Goal: Transaction & Acquisition: Purchase product/service

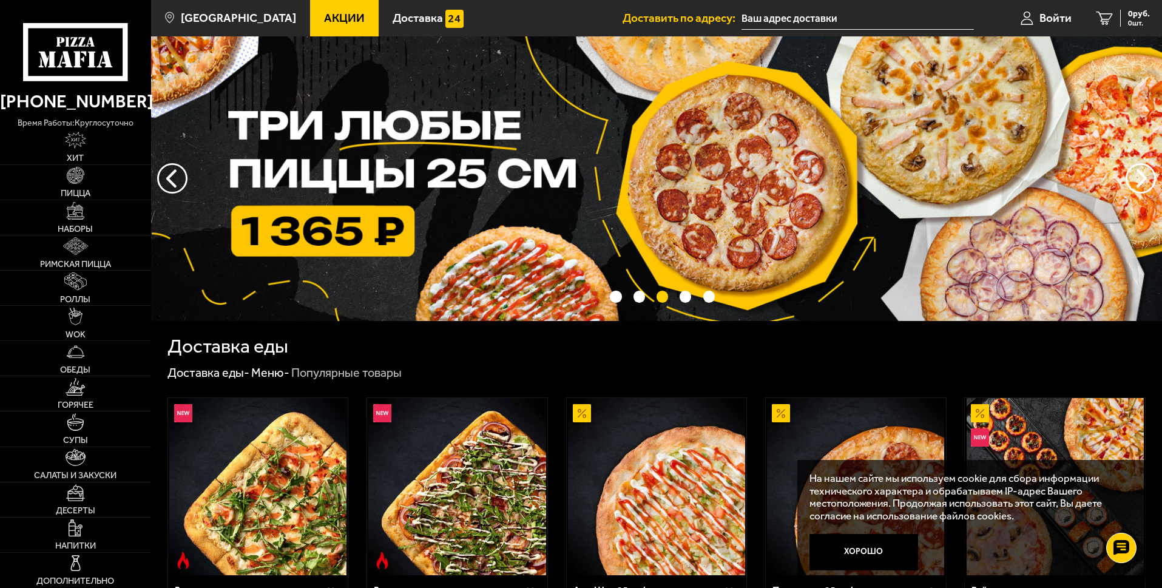
click at [808, 19] on input "text" at bounding box center [857, 18] width 232 height 22
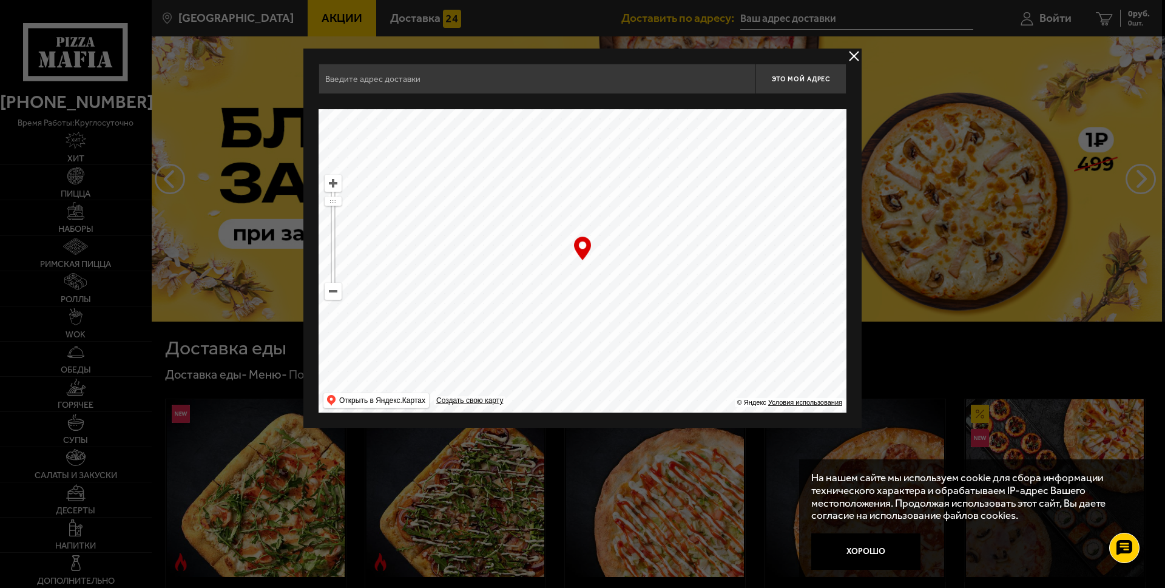
click at [551, 78] on input "text" at bounding box center [537, 79] width 437 height 30
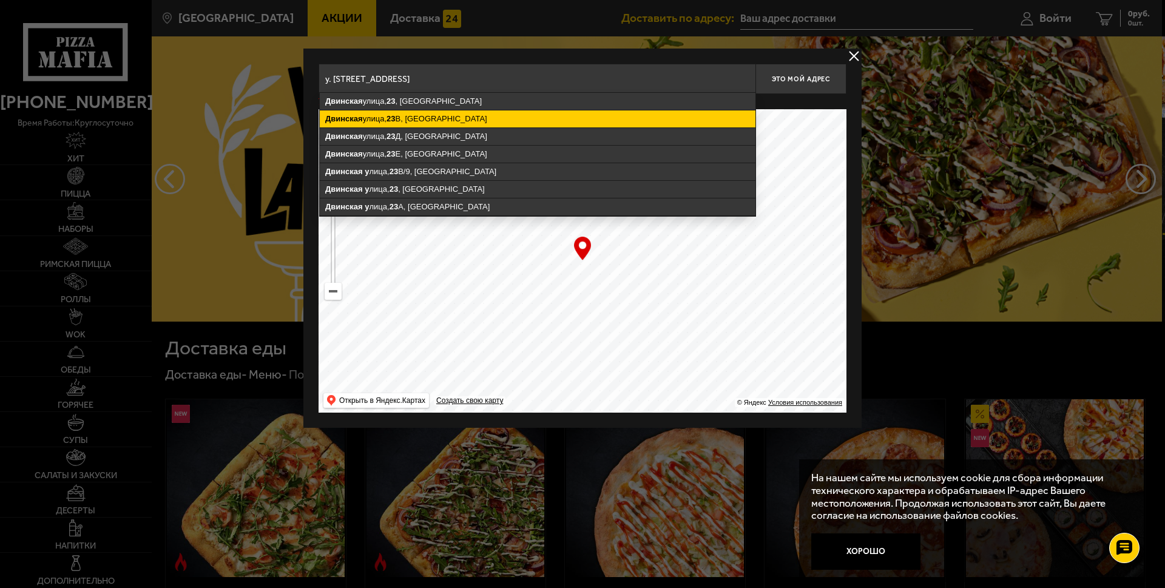
click at [455, 117] on ymaps "[STREET_ADDRESS]" at bounding box center [538, 118] width 436 height 17
type input "[STREET_ADDRESS]"
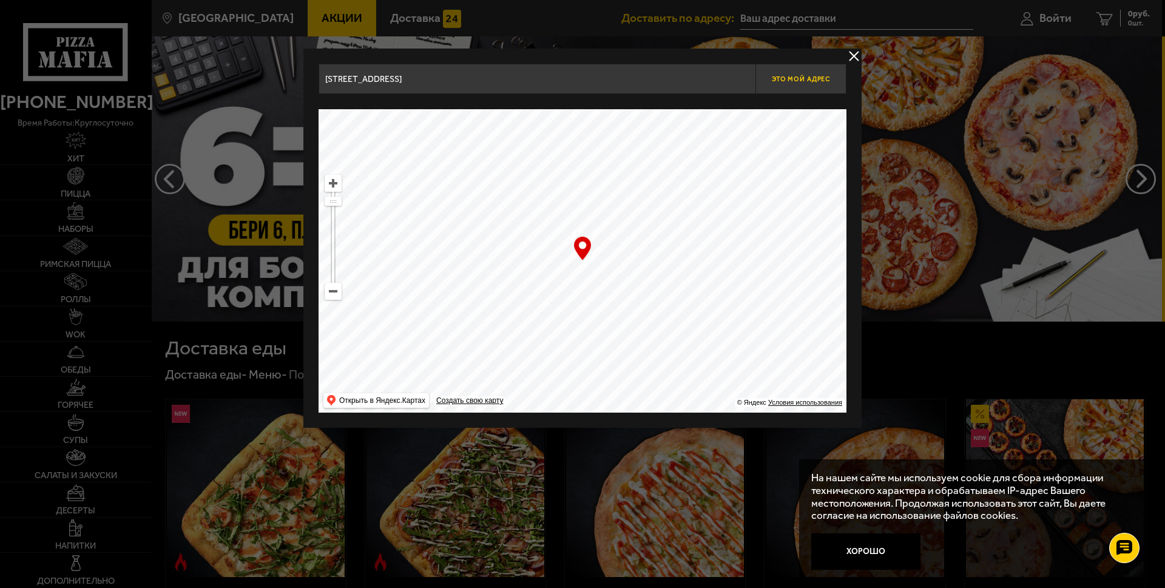
click at [815, 81] on span "Это мой адрес" at bounding box center [801, 79] width 58 height 8
type input "[STREET_ADDRESS]"
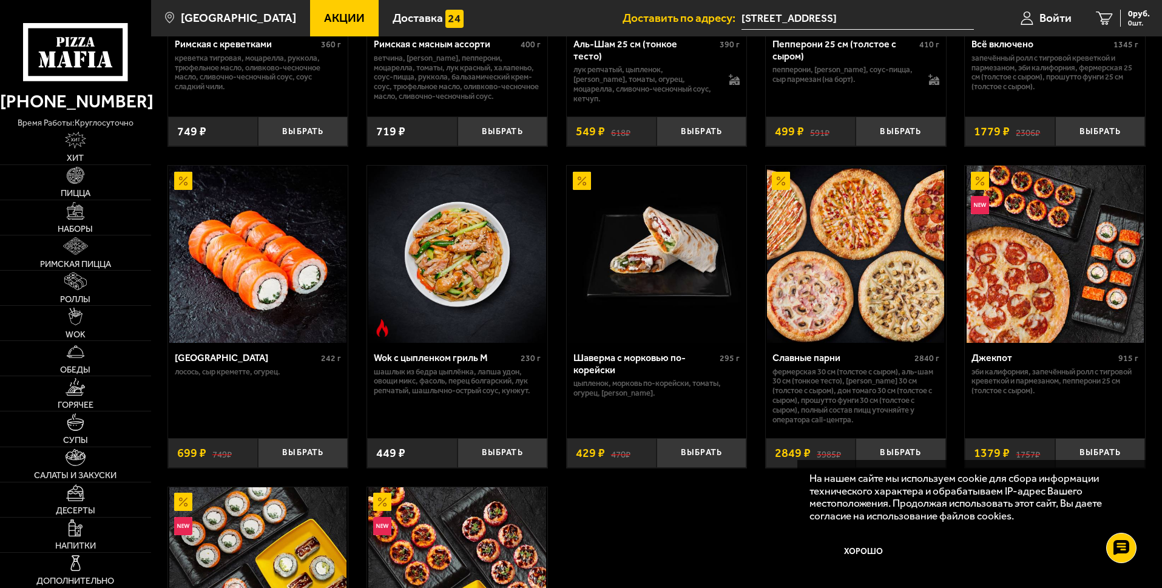
scroll to position [32, 0]
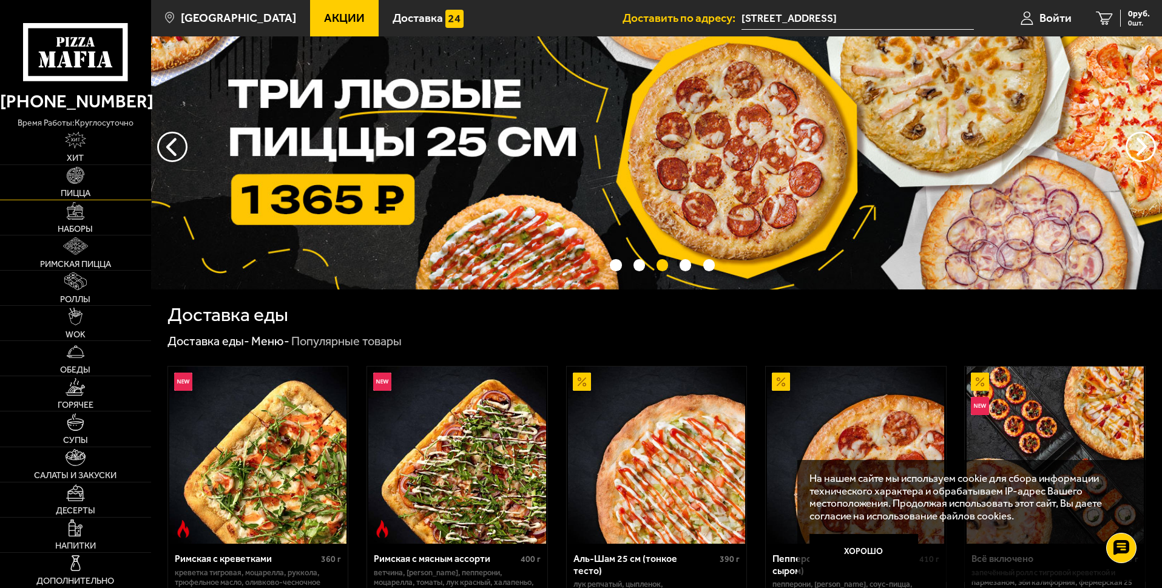
click at [73, 175] on img at bounding box center [76, 176] width 18 height 18
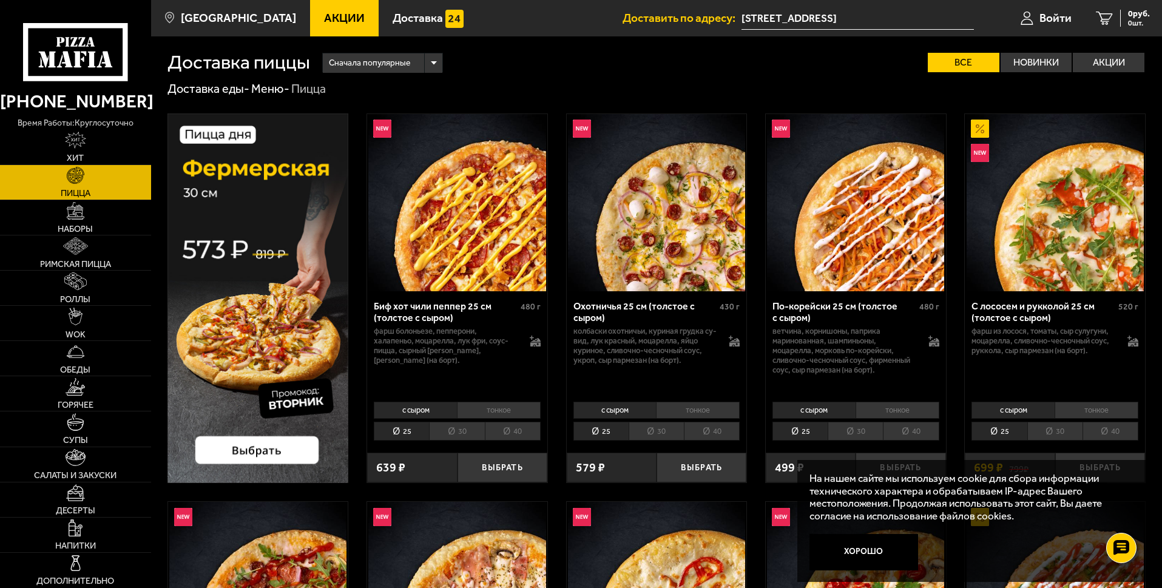
click at [1065, 425] on li "30" at bounding box center [1054, 431] width 55 height 19
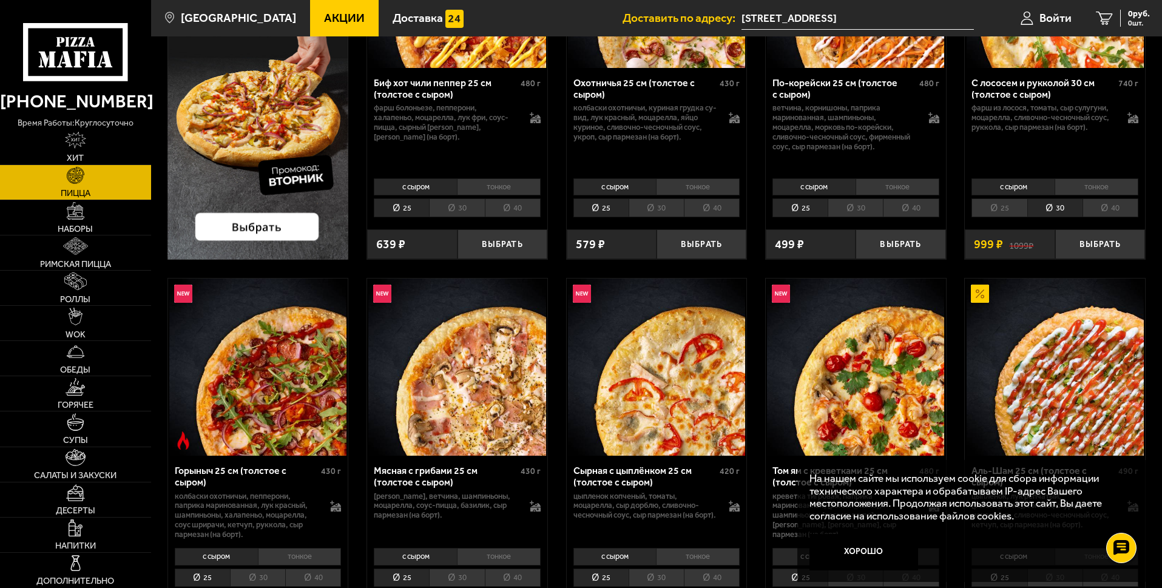
scroll to position [69, 0]
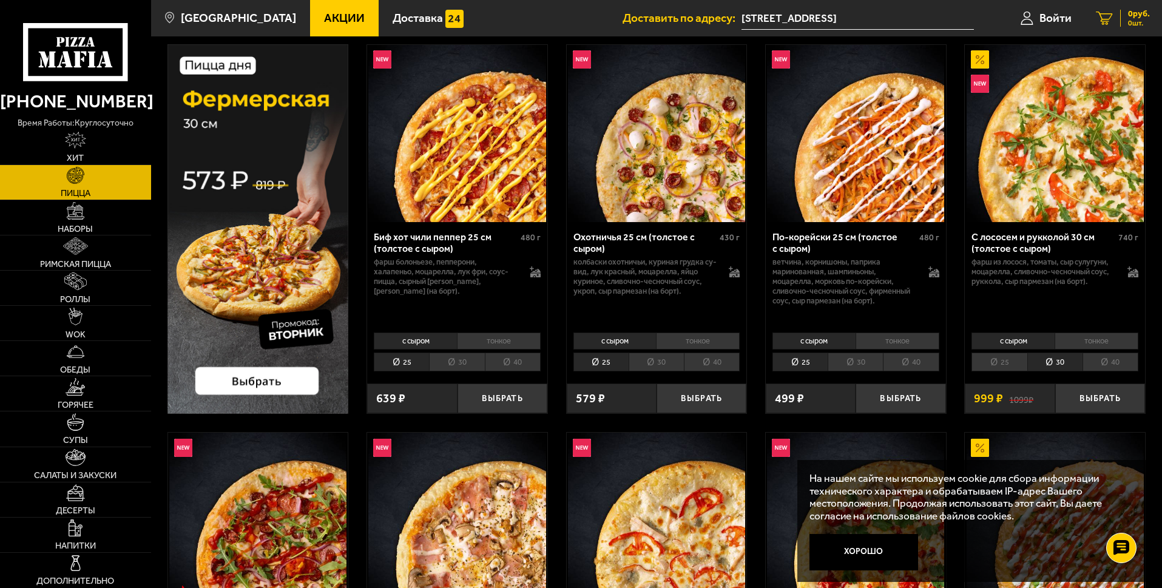
click at [1152, 24] on link "0 руб. 0 шт." at bounding box center [1123, 18] width 78 height 36
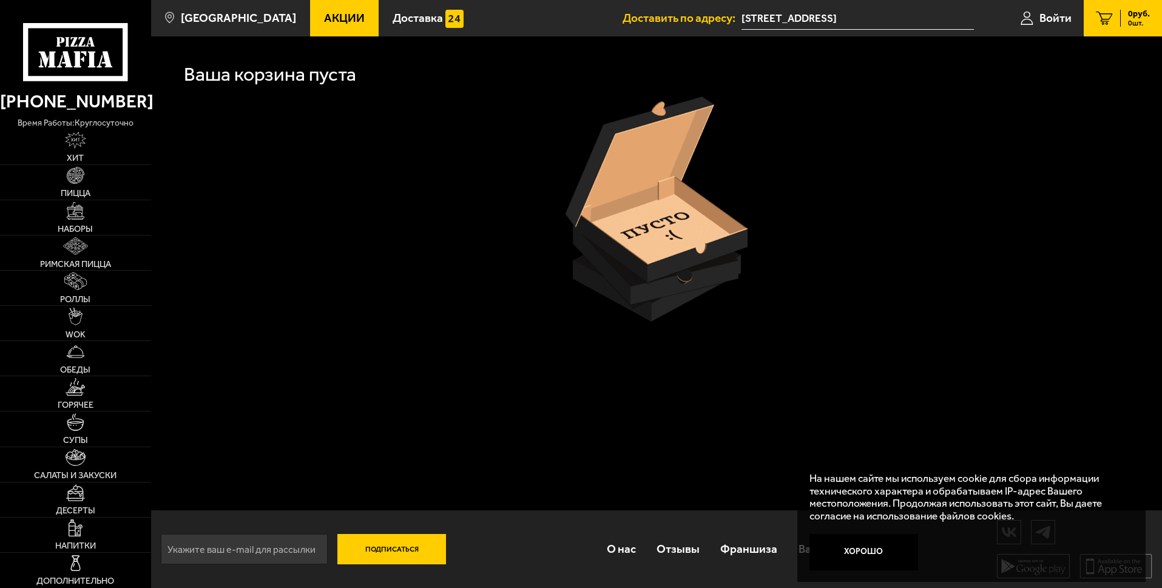
click at [324, 17] on span "Акции" at bounding box center [344, 18] width 41 height 12
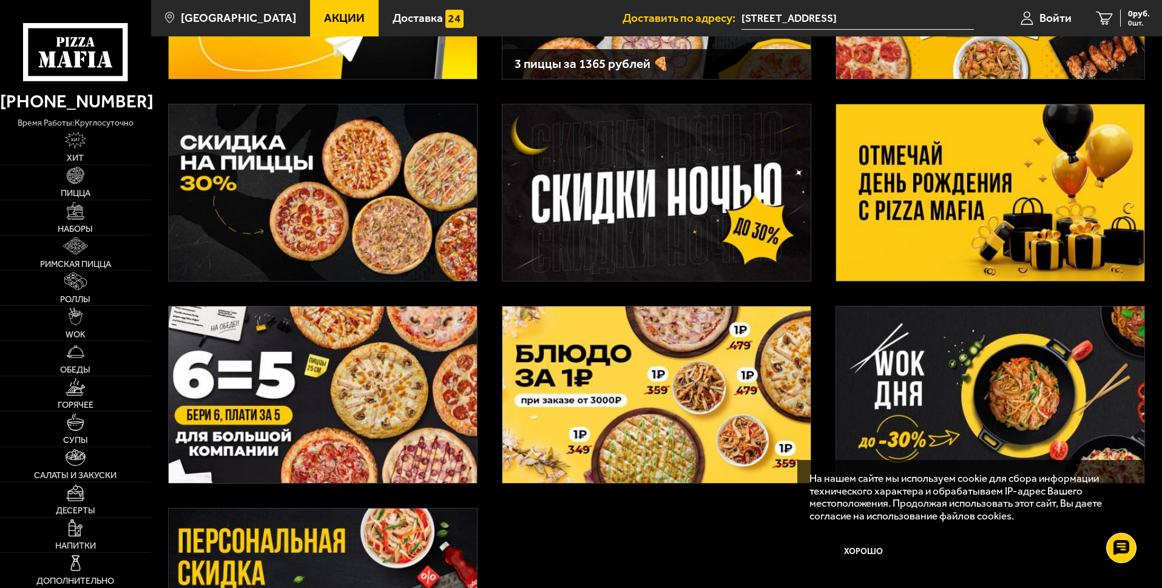
scroll to position [182, 0]
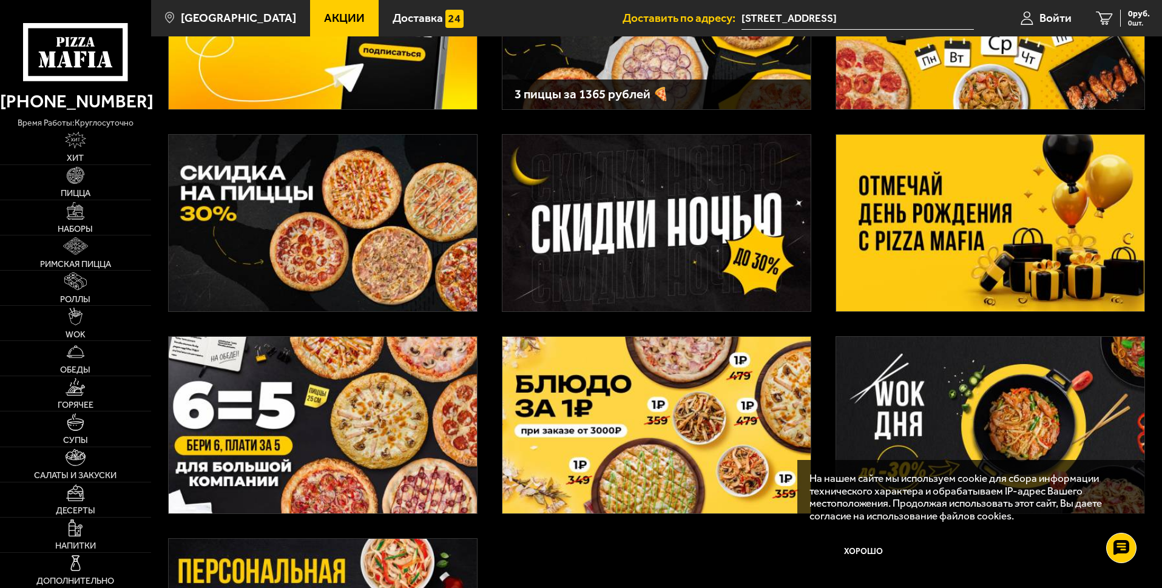
click at [282, 185] on img at bounding box center [323, 223] width 308 height 177
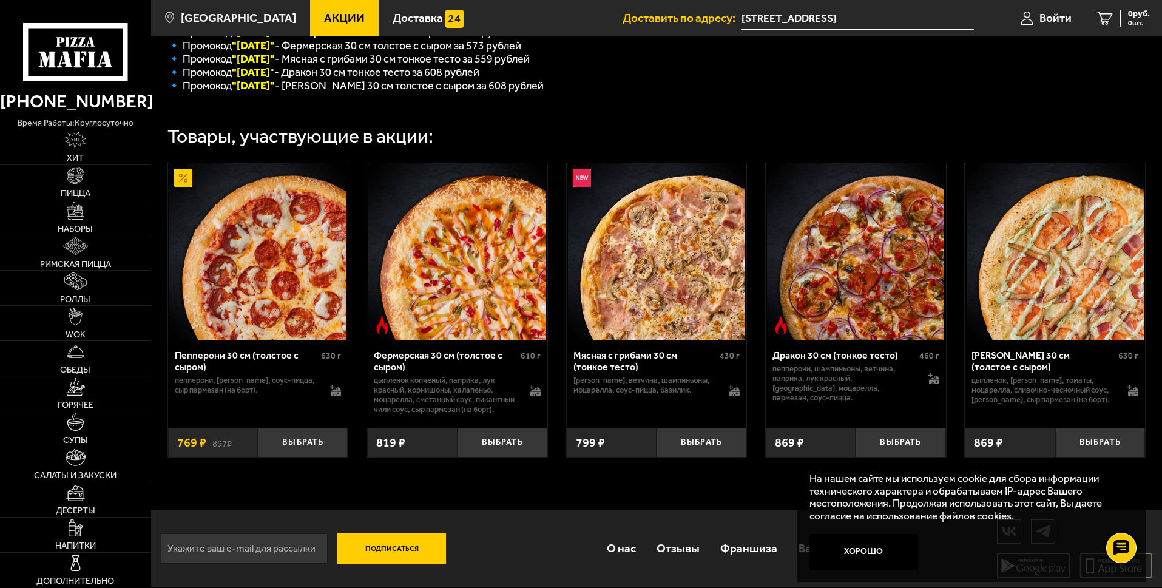
scroll to position [349, 0]
click at [82, 189] on span "Пицца" at bounding box center [76, 193] width 30 height 9
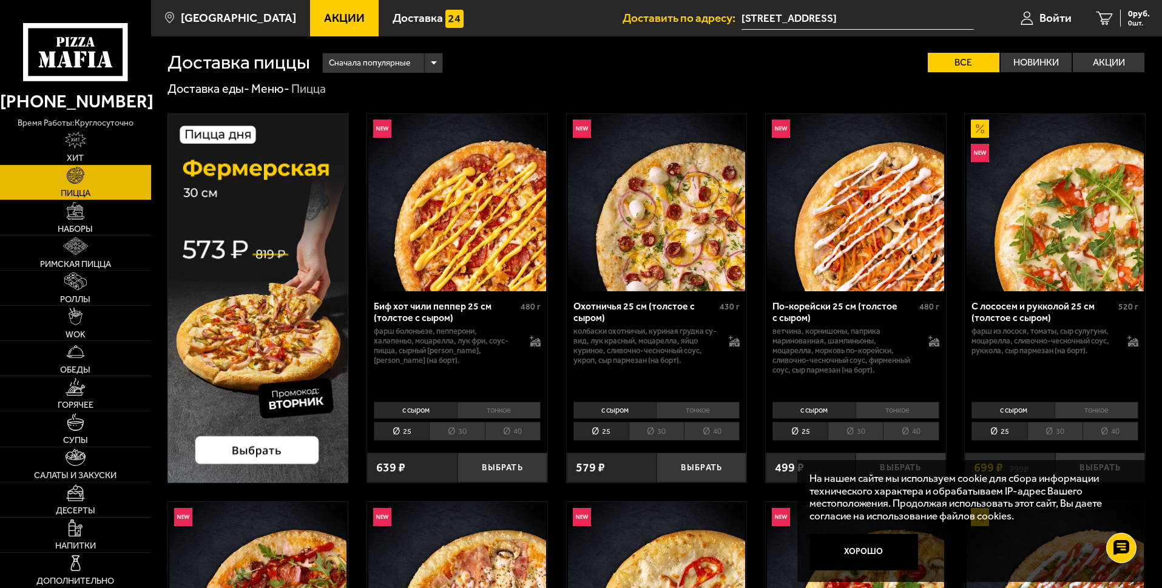
click at [330, 7] on link "Акции" at bounding box center [344, 18] width 69 height 36
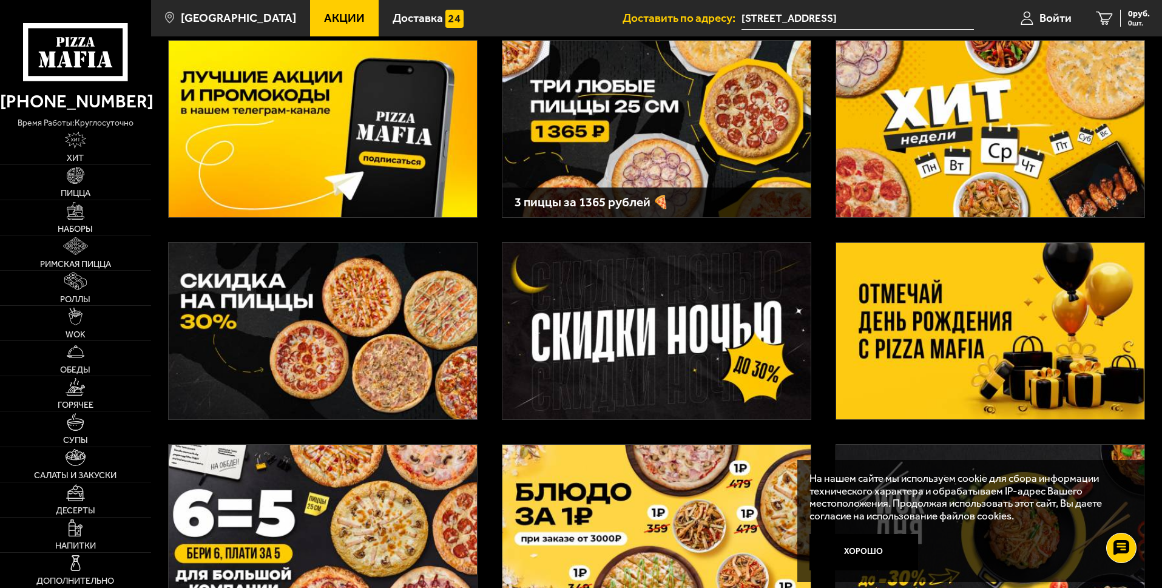
scroll to position [182, 0]
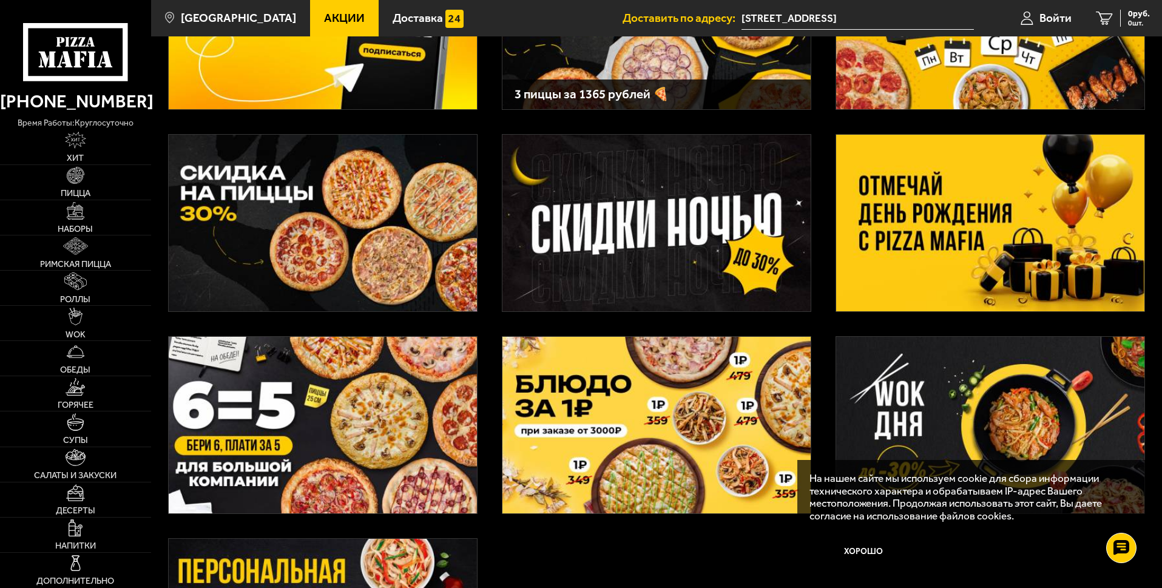
click at [350, 397] on img at bounding box center [323, 425] width 308 height 177
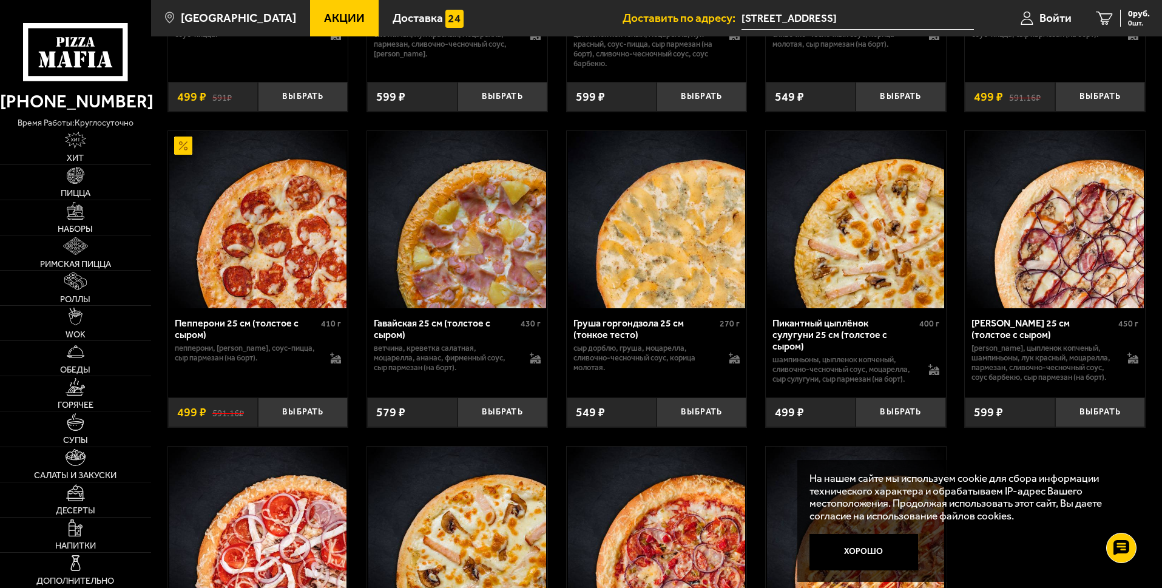
scroll to position [2355, 0]
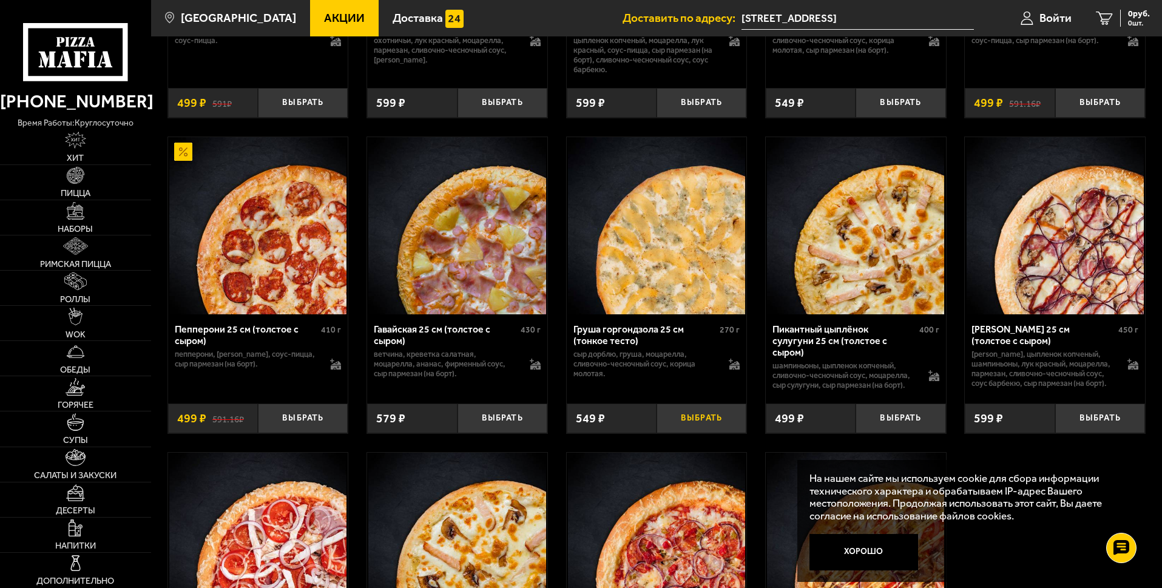
click at [694, 432] on button "Выбрать" at bounding box center [702, 418] width 90 height 30
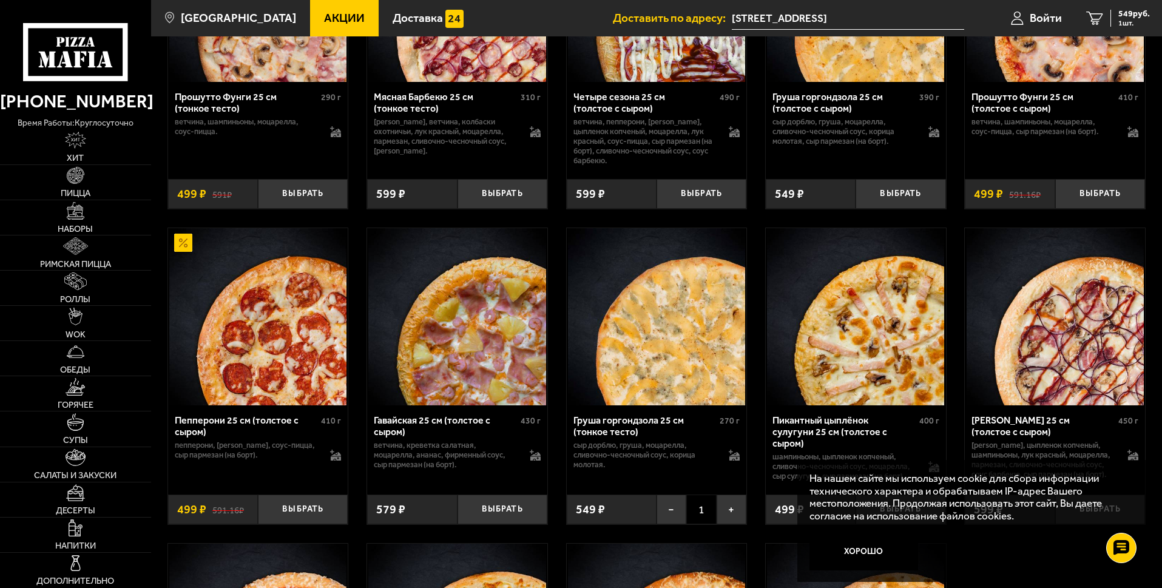
scroll to position [2295, 0]
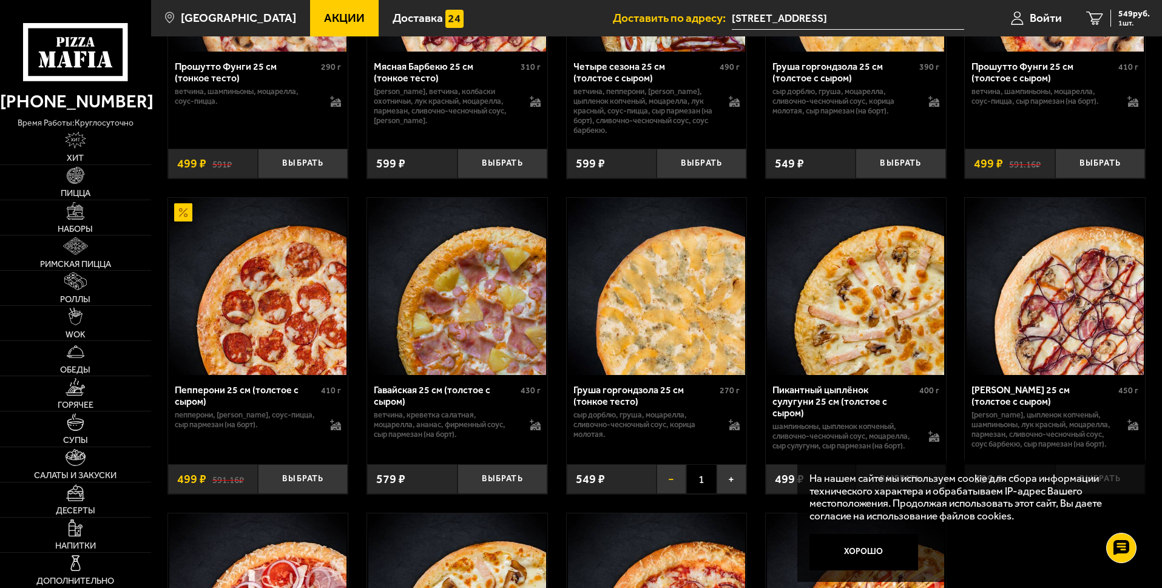
click at [670, 493] on button "−" at bounding box center [672, 479] width 30 height 30
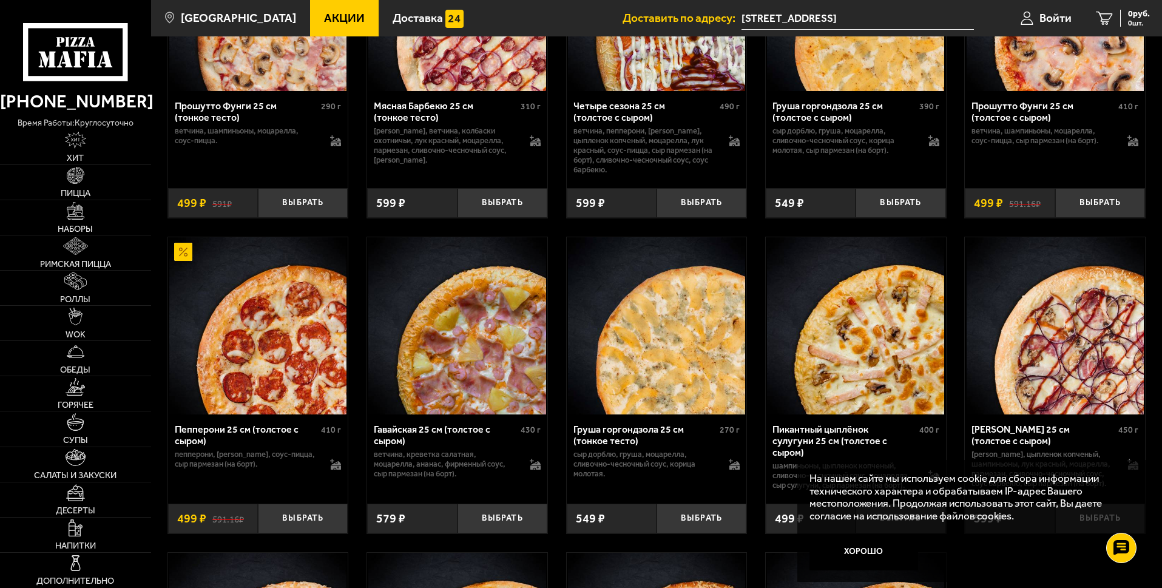
scroll to position [2113, 0]
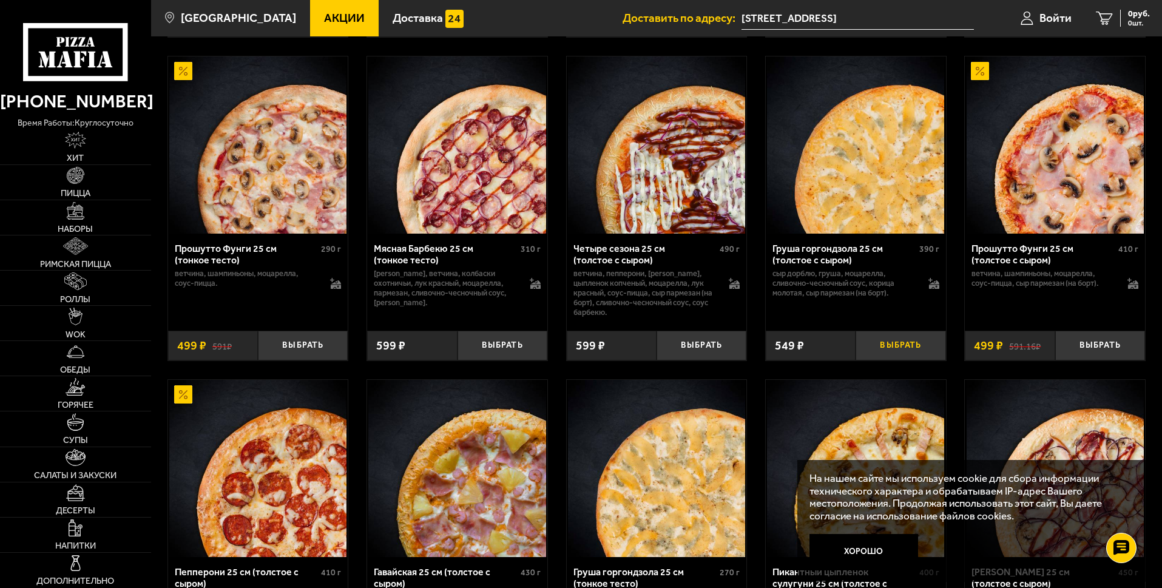
click at [897, 356] on button "Выбрать" at bounding box center [901, 346] width 90 height 30
click at [1101, 352] on button "Выбрать" at bounding box center [1100, 346] width 90 height 30
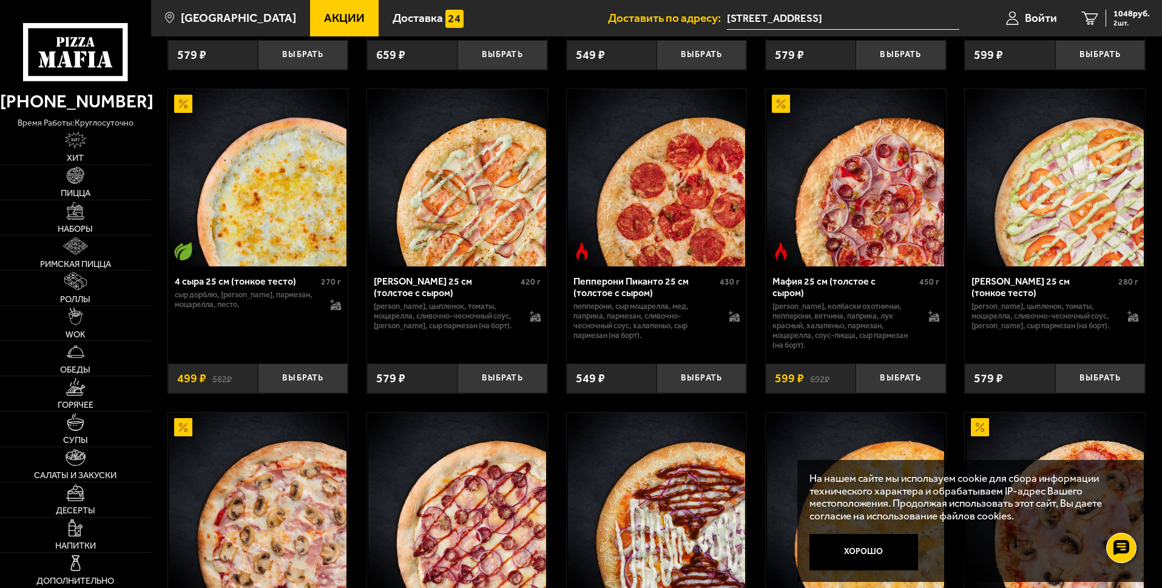
scroll to position [1749, 0]
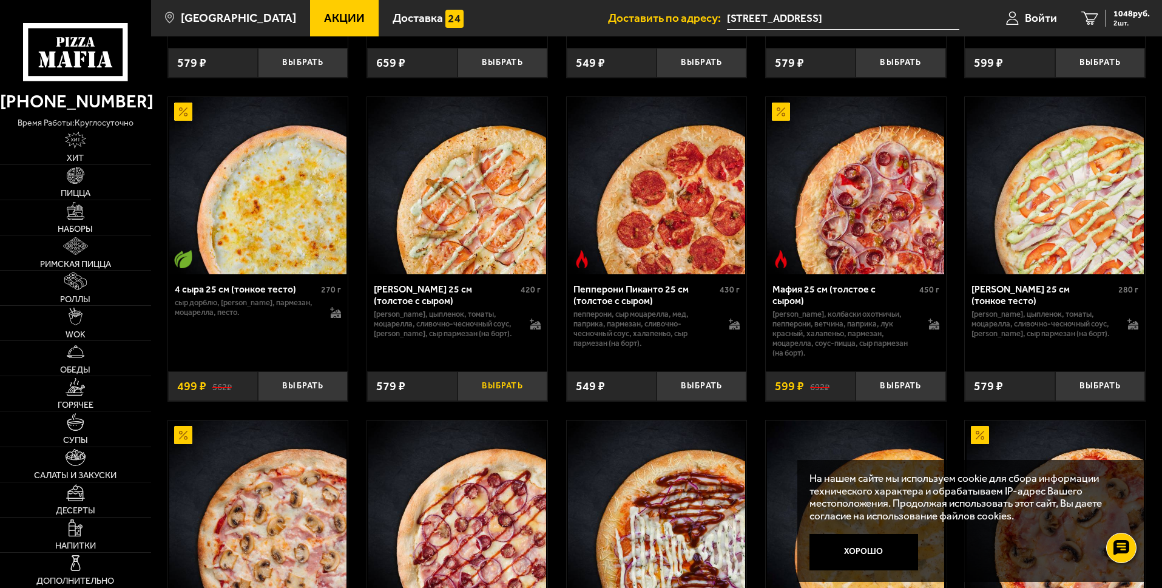
click at [528, 394] on button "Выбрать" at bounding box center [502, 386] width 90 height 30
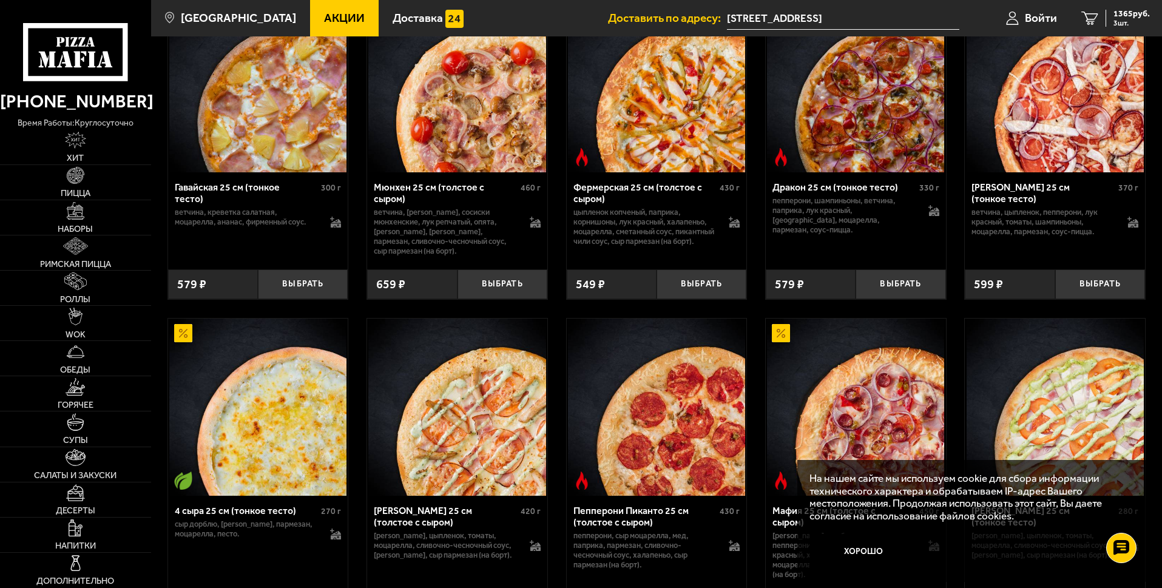
scroll to position [1506, 0]
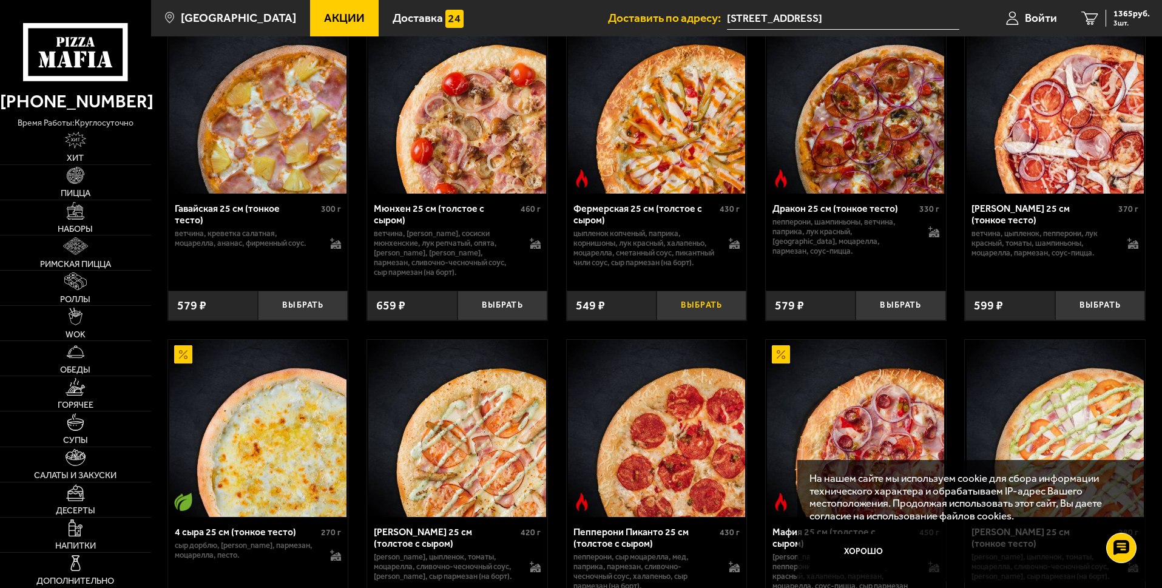
click at [709, 320] on button "Выбрать" at bounding box center [702, 306] width 90 height 30
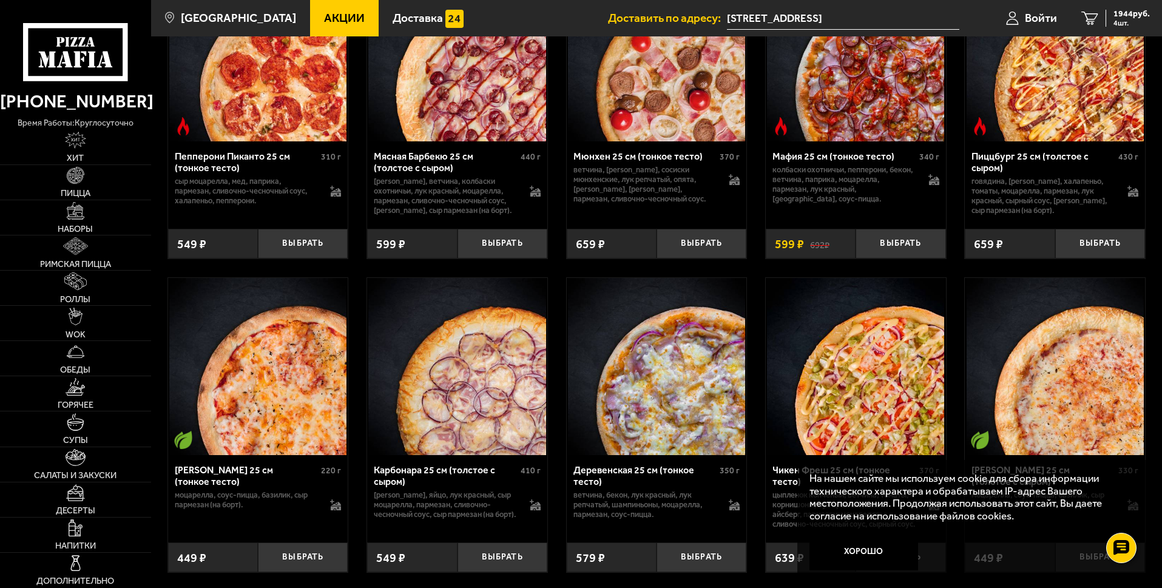
scroll to position [596, 0]
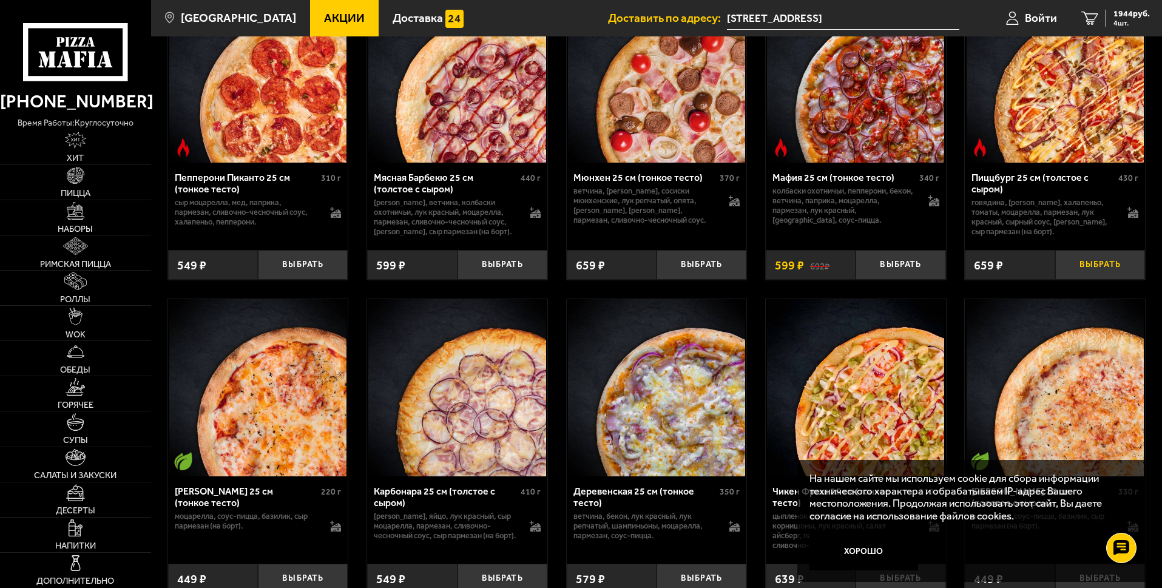
click at [1123, 266] on button "Выбрать" at bounding box center [1100, 265] width 90 height 30
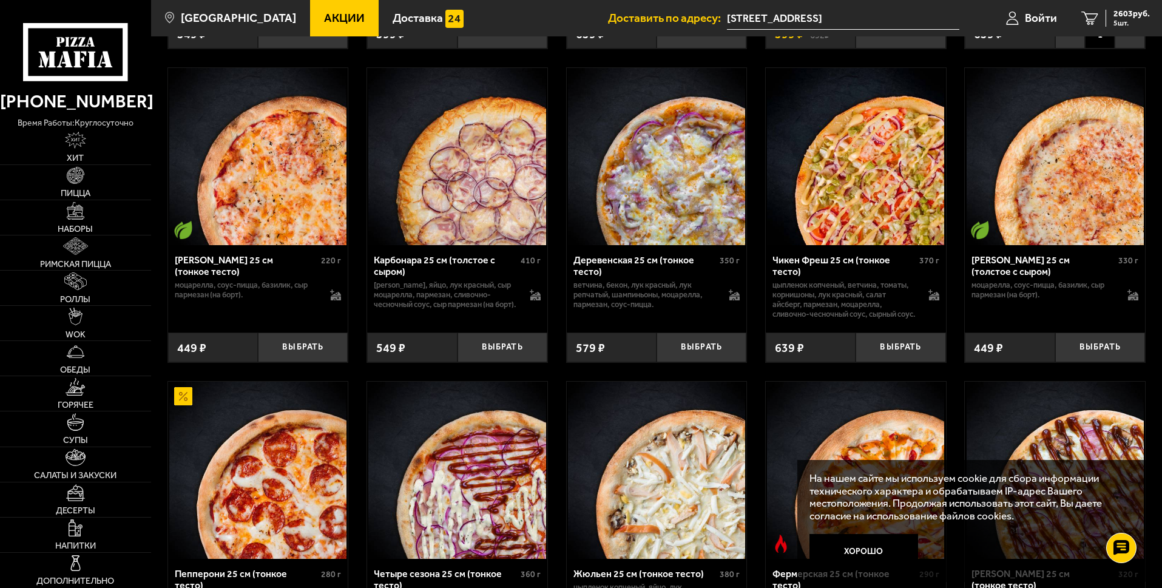
scroll to position [839, 0]
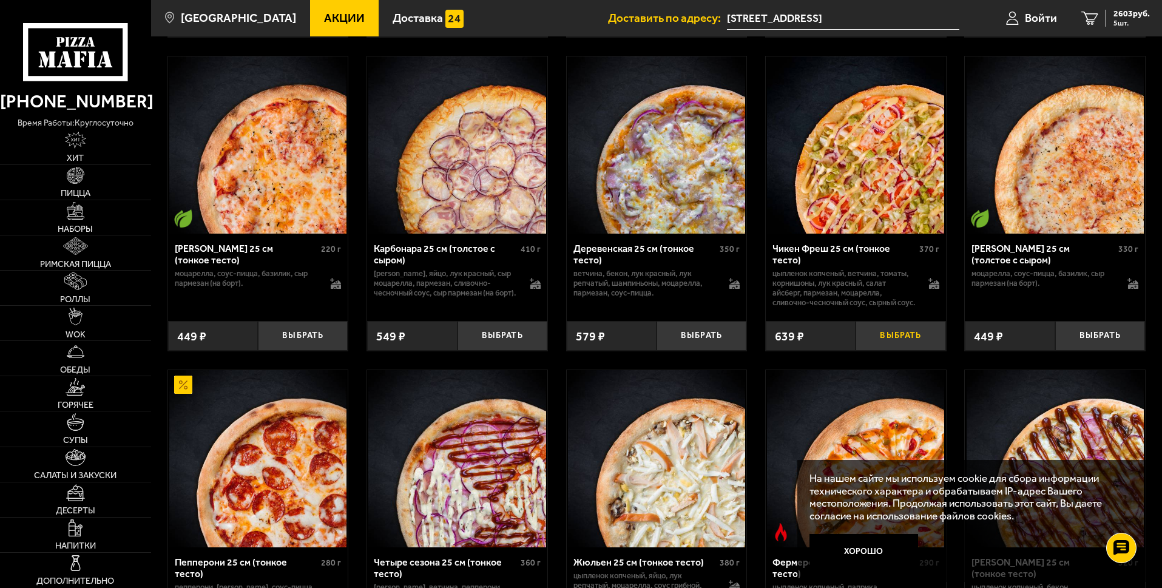
click at [905, 351] on button "Выбрать" at bounding box center [901, 336] width 90 height 30
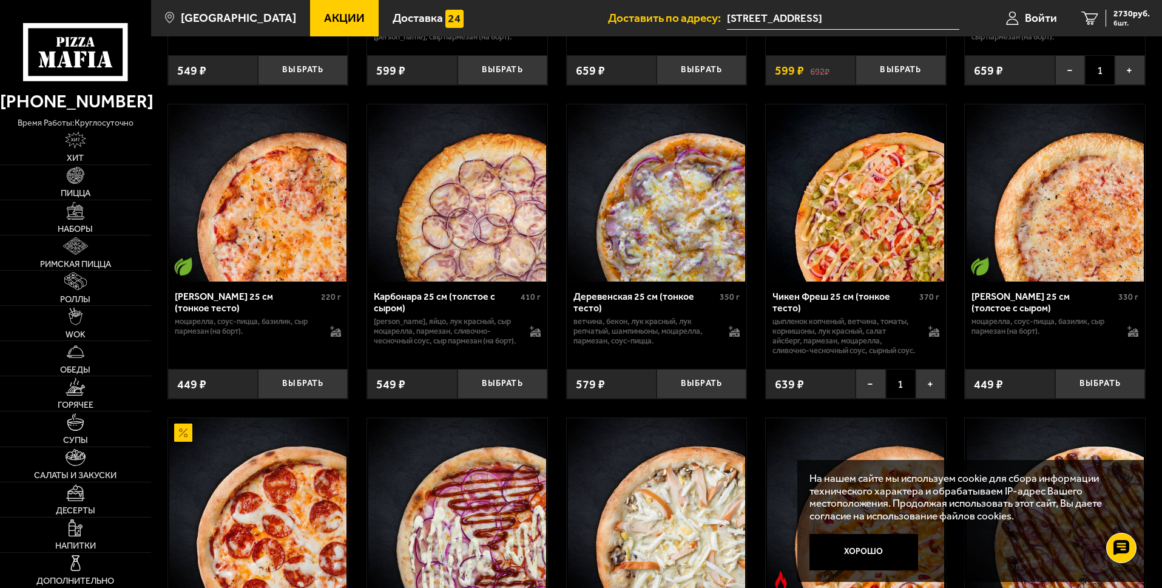
scroll to position [778, 0]
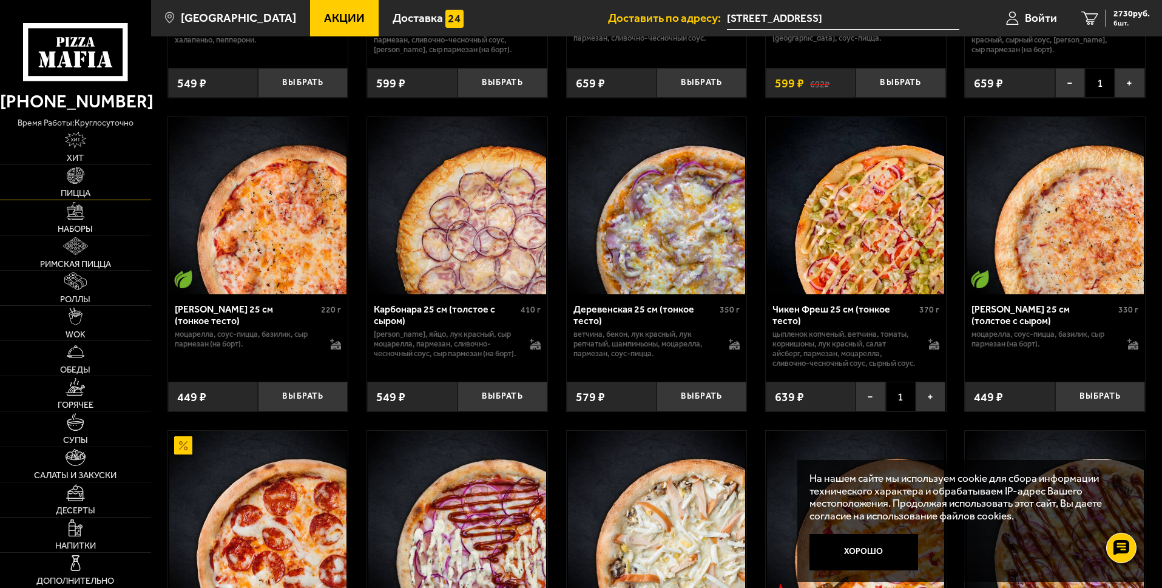
click at [71, 181] on img at bounding box center [76, 176] width 18 height 18
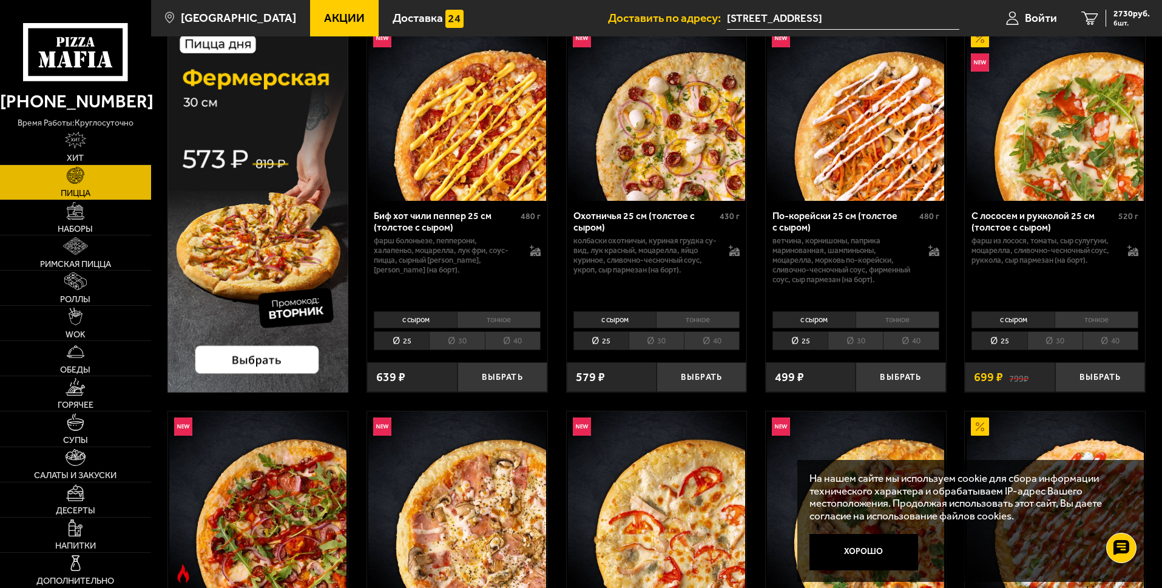
scroll to position [121, 0]
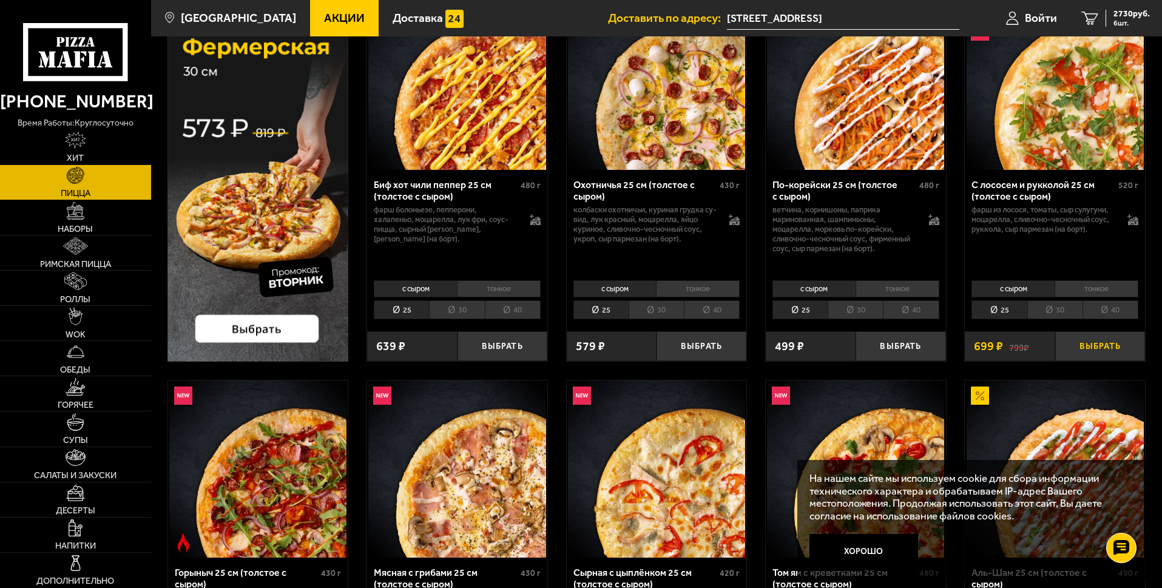
click at [1099, 343] on button "Выбрать" at bounding box center [1100, 346] width 90 height 30
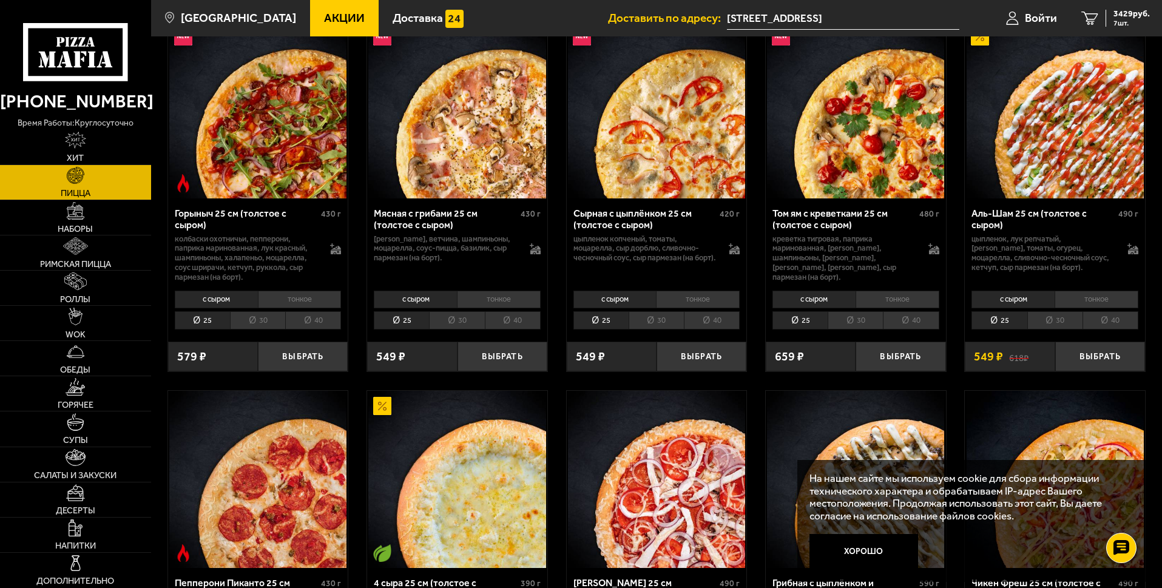
scroll to position [485, 0]
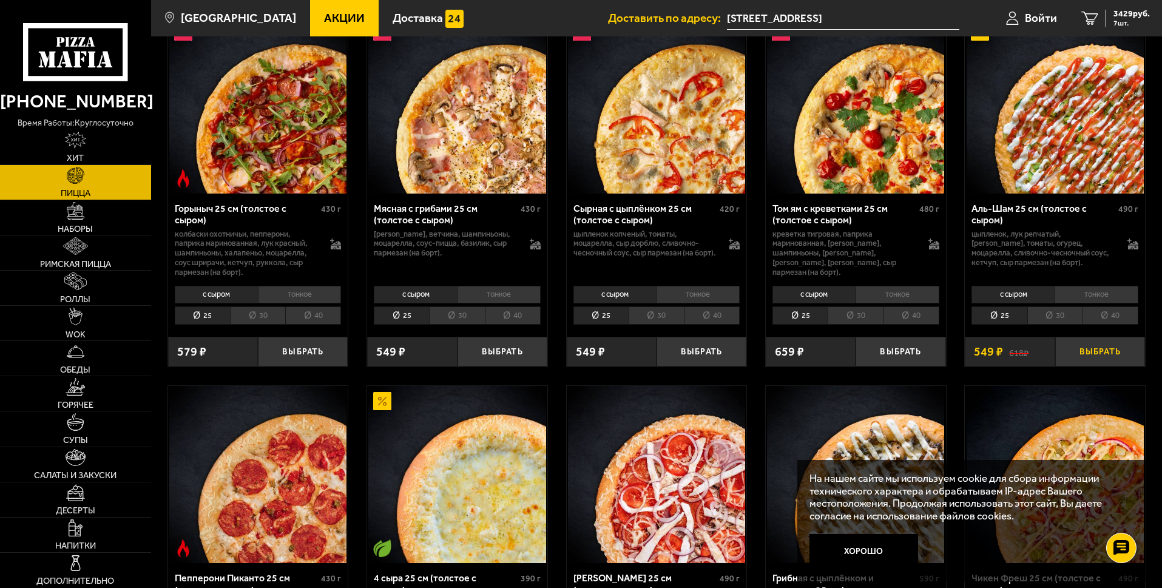
click at [1101, 349] on button "Выбрать" at bounding box center [1100, 352] width 90 height 30
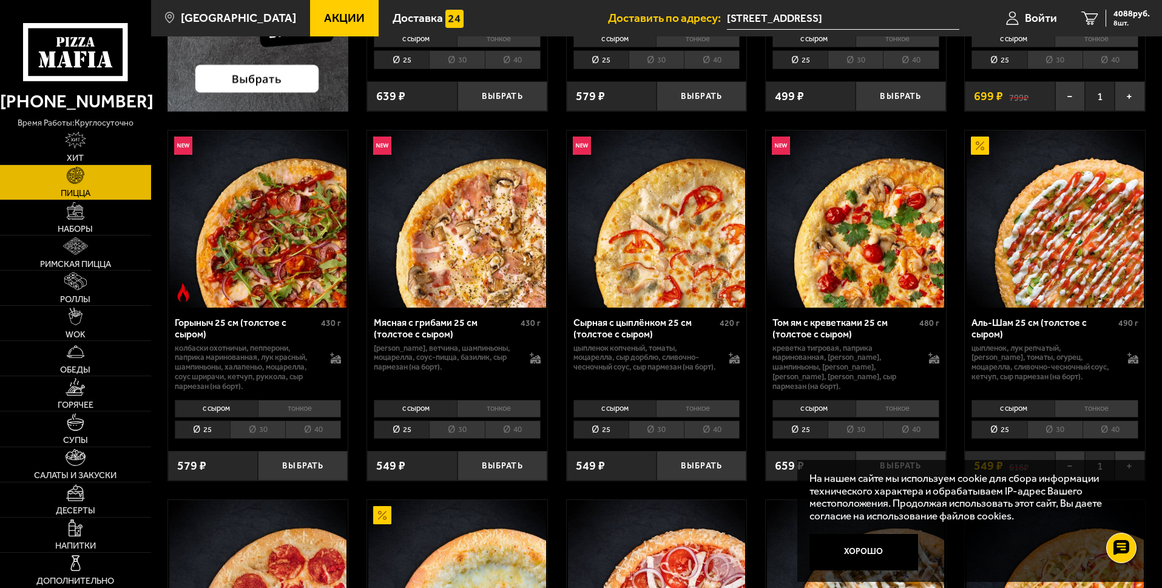
scroll to position [364, 0]
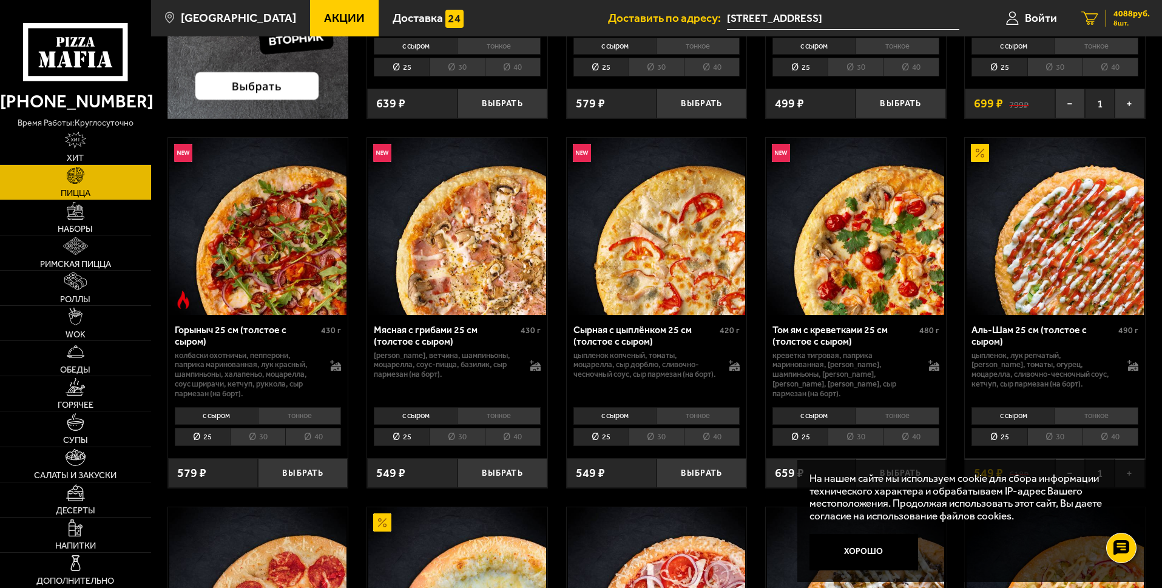
click at [1087, 16] on icon "8" at bounding box center [1089, 19] width 17 height 14
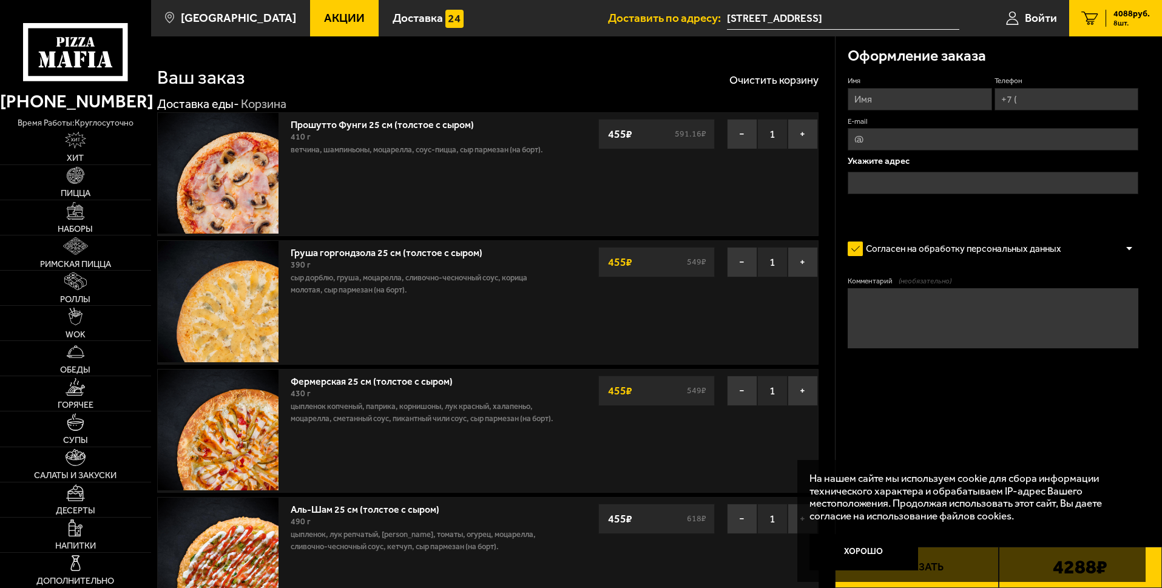
type input "[STREET_ADDRESS]"
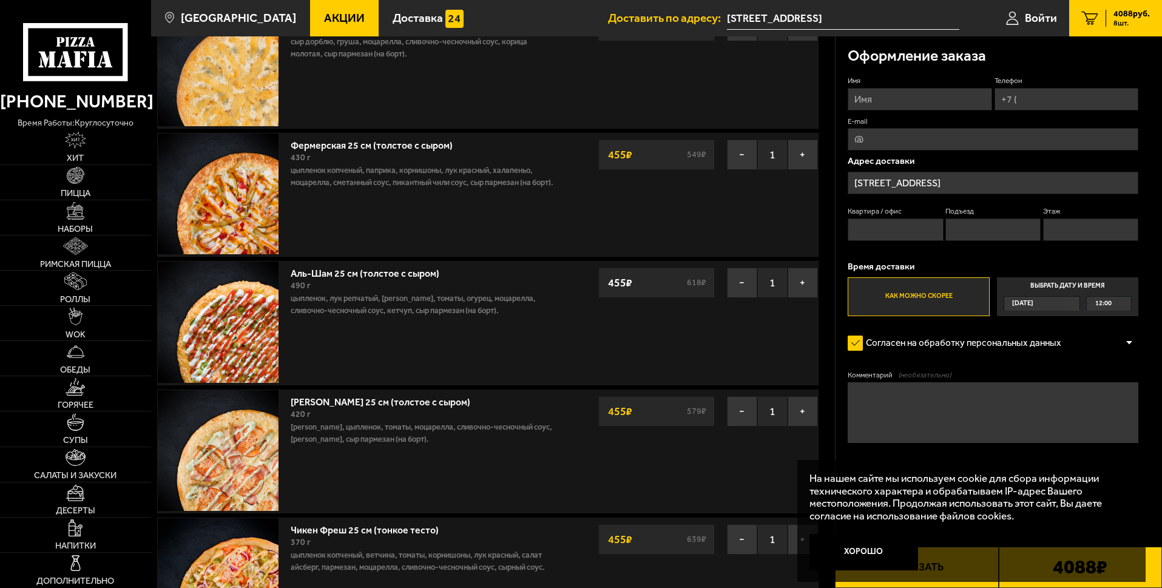
scroll to position [243, 0]
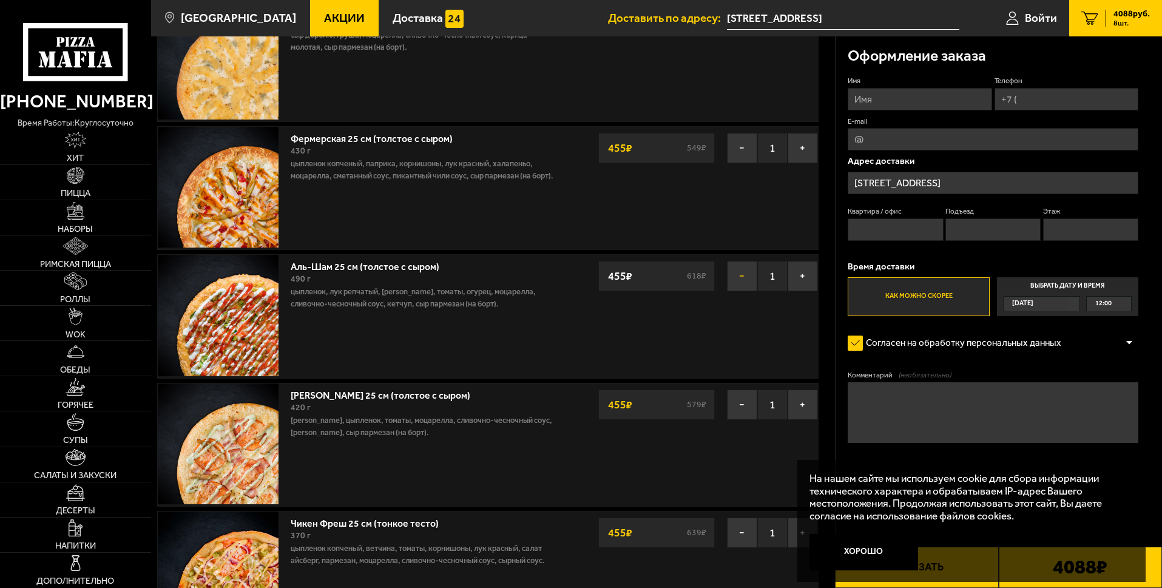
click at [740, 275] on button "−" at bounding box center [742, 276] width 30 height 30
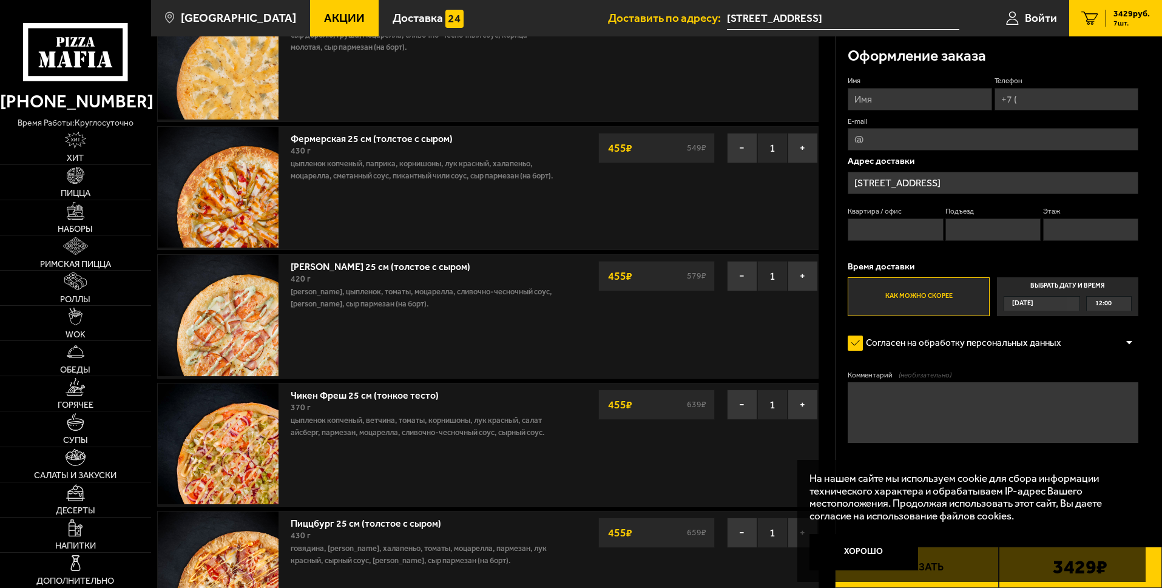
click at [879, 100] on input "Имя" at bounding box center [920, 99] width 144 height 22
type input "[PERSON_NAME]"
click at [1022, 96] on input "Телефон" at bounding box center [1066, 99] width 144 height 22
click at [1020, 98] on input "Телефон" at bounding box center [1066, 99] width 144 height 22
type input "[PHONE_NUMBER]"
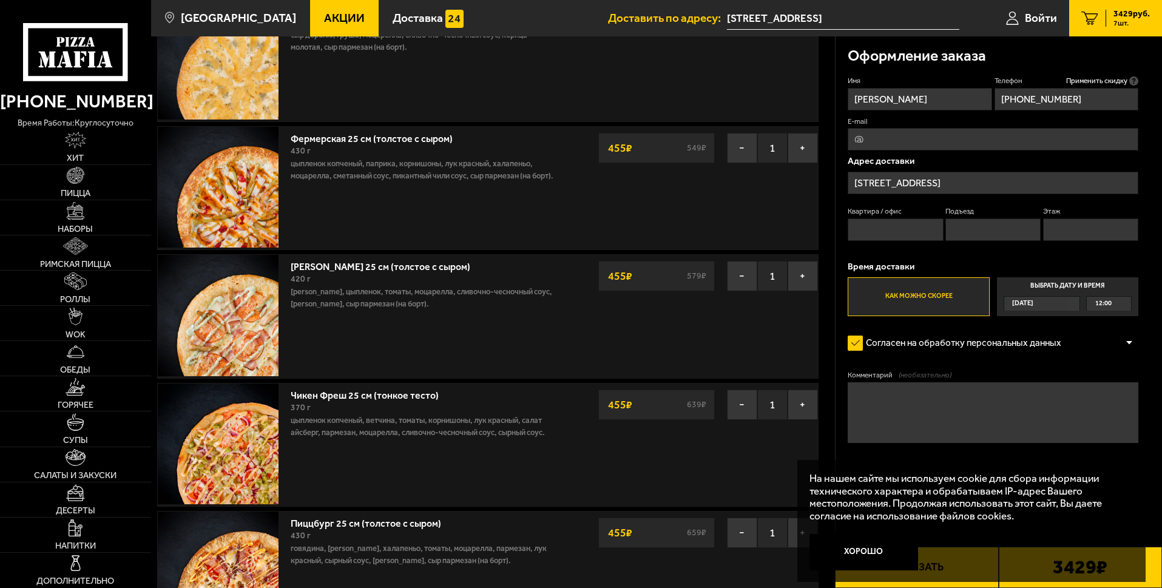
click at [1061, 303] on div "[DATE]" at bounding box center [1036, 304] width 64 height 14
click at [0, 0] on input "Выбрать дату и время [DATE] 12:00" at bounding box center [0, 0] width 0 height 0
click at [1068, 300] on div "[DATE]" at bounding box center [1036, 304] width 64 height 14
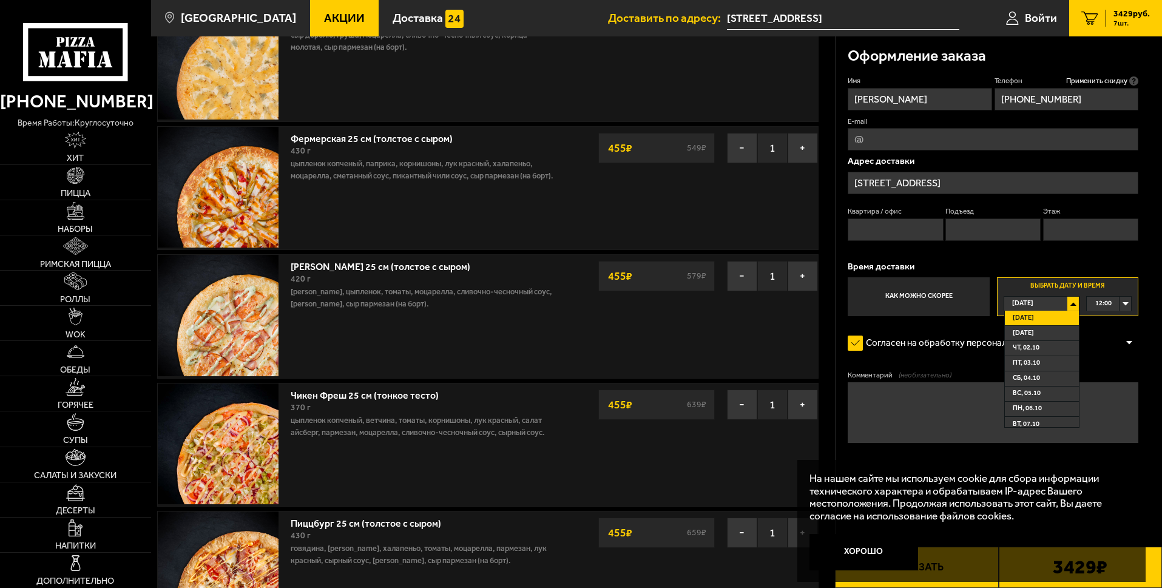
click at [1031, 315] on span "[DATE]" at bounding box center [1023, 318] width 21 height 14
click at [1122, 305] on div "12:00" at bounding box center [1109, 304] width 44 height 14
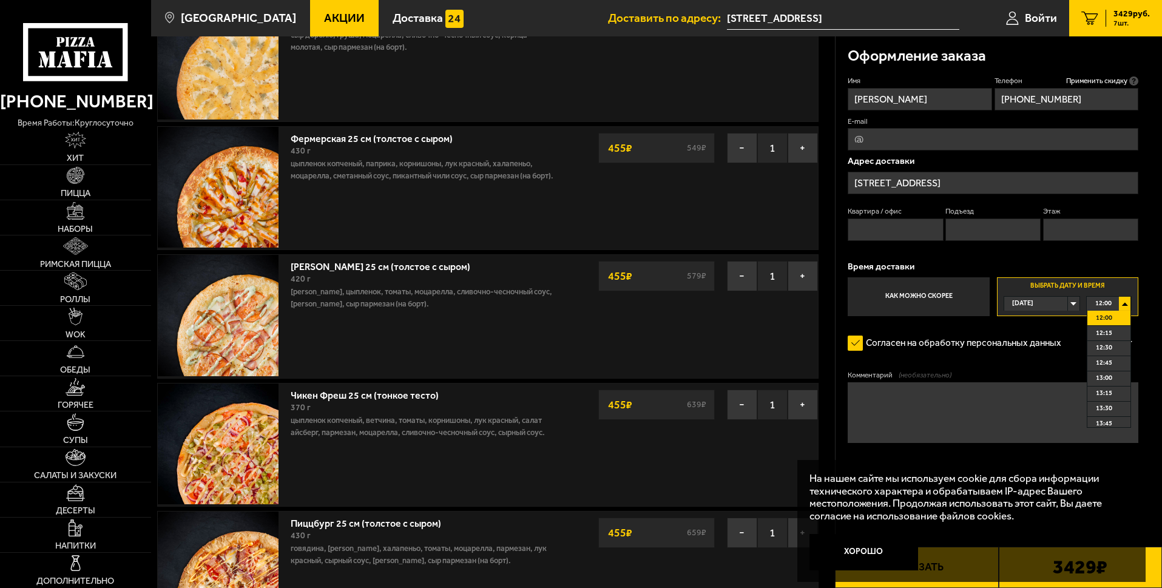
click at [1113, 317] on li "12:00" at bounding box center [1108, 318] width 43 height 15
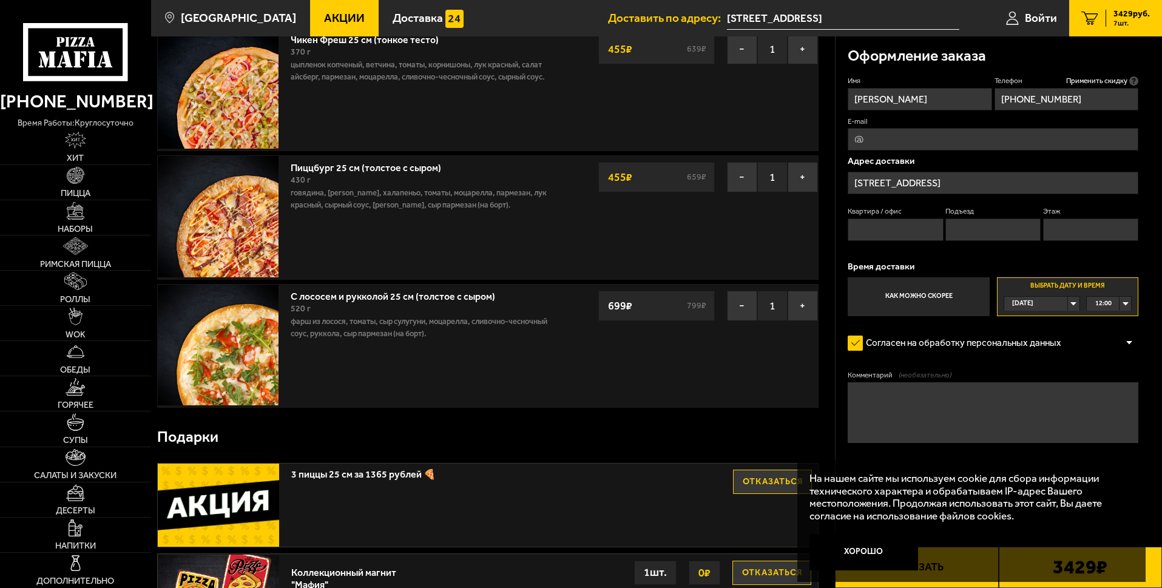
scroll to position [789, 0]
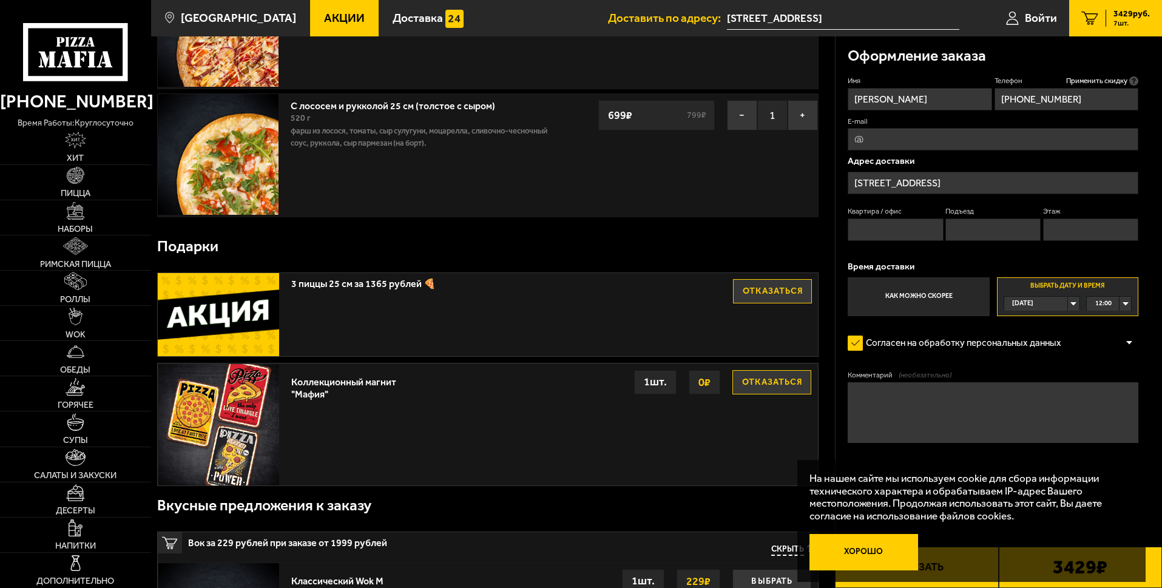
click at [856, 553] on button "Хорошо" at bounding box center [863, 552] width 109 height 36
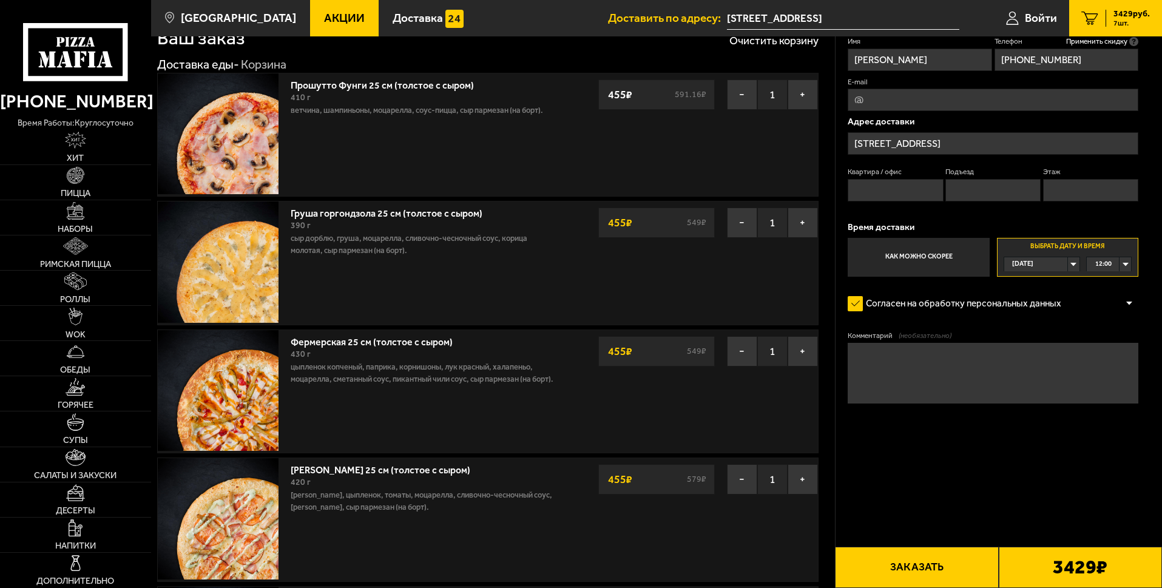
scroll to position [61, 0]
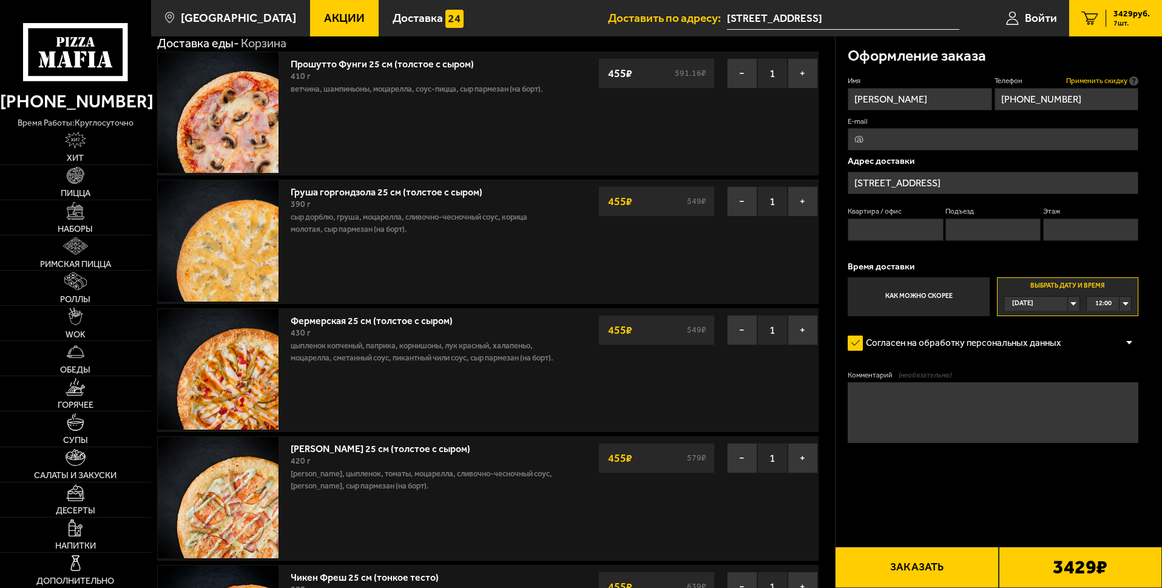
click at [1119, 81] on span "Применить скидку" at bounding box center [1096, 81] width 61 height 10
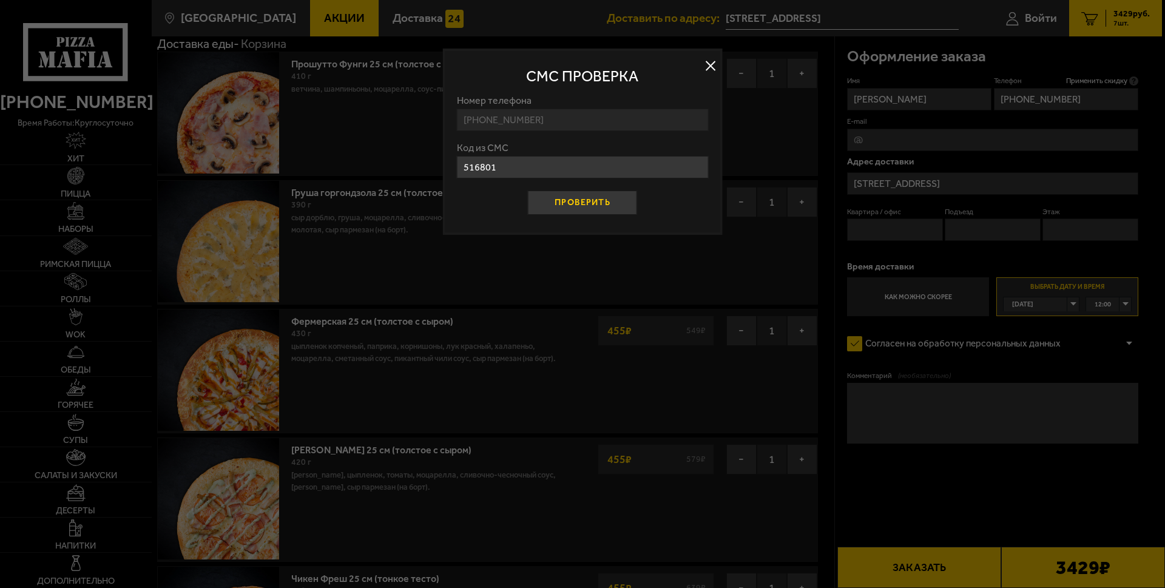
type input "516801"
click at [587, 204] on button "Проверить" at bounding box center [582, 203] width 109 height 24
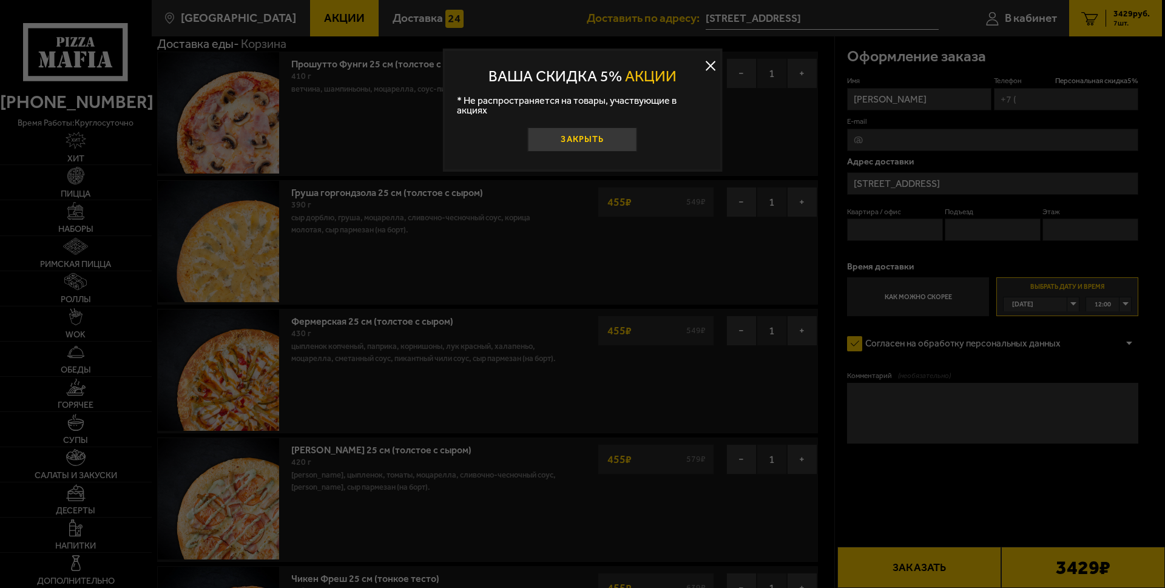
click at [578, 127] on button "Закрыть" at bounding box center [582, 139] width 109 height 24
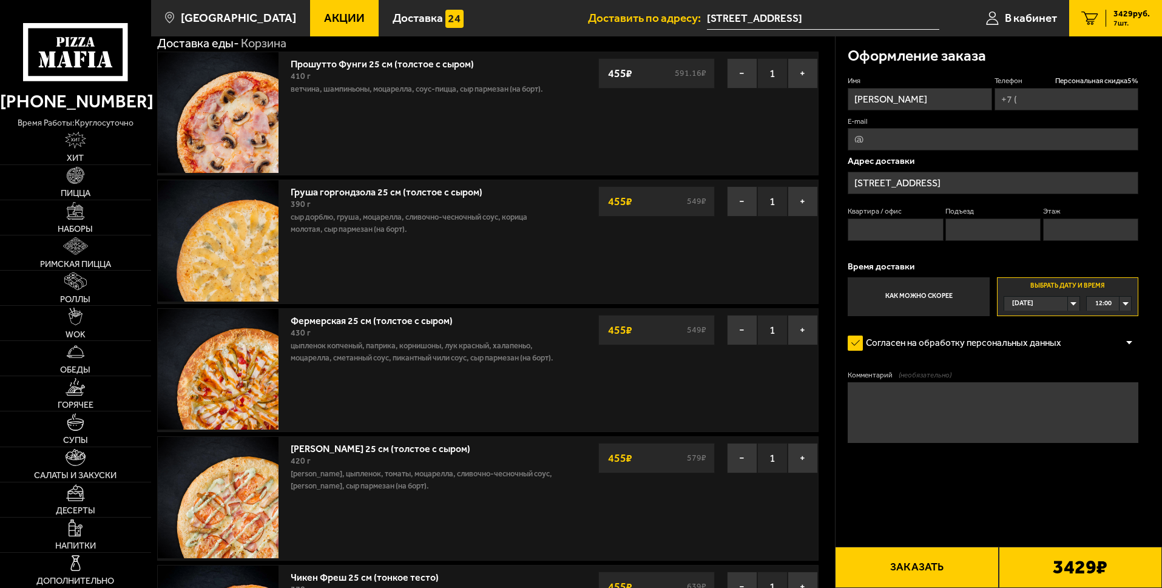
click at [1027, 98] on input "Телефон Персональная скидка 5 %" at bounding box center [1066, 99] width 144 height 22
type input "[PHONE_NUMBER]"
click at [908, 144] on input "E-mail" at bounding box center [993, 139] width 291 height 22
type input "1"
click at [908, 144] on input "E-mail" at bounding box center [993, 139] width 291 height 22
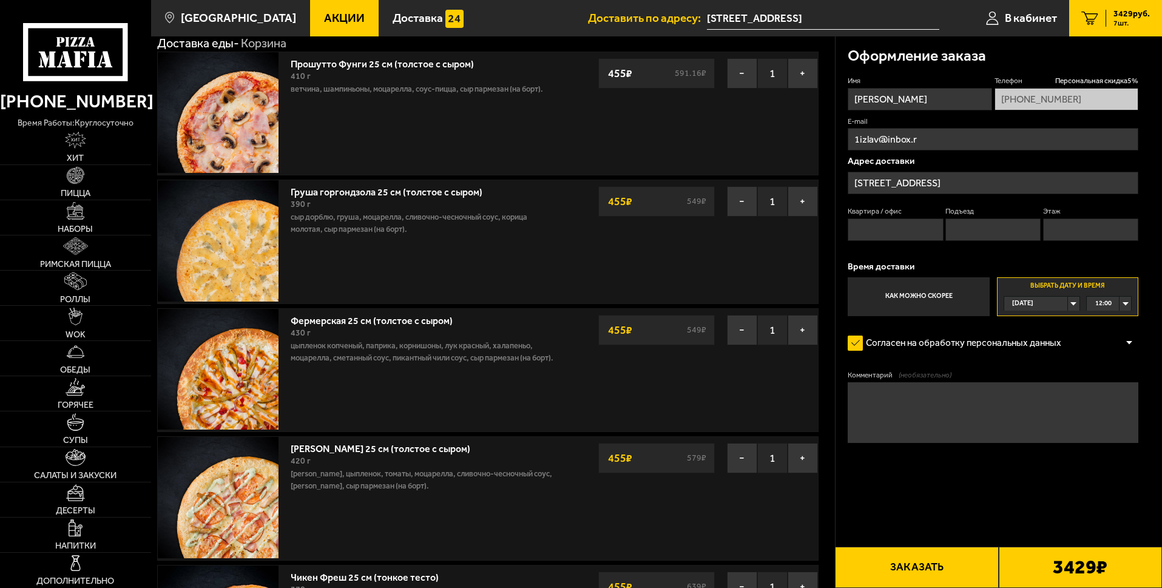
type input "[EMAIL_ADDRESS][DOMAIN_NAME]"
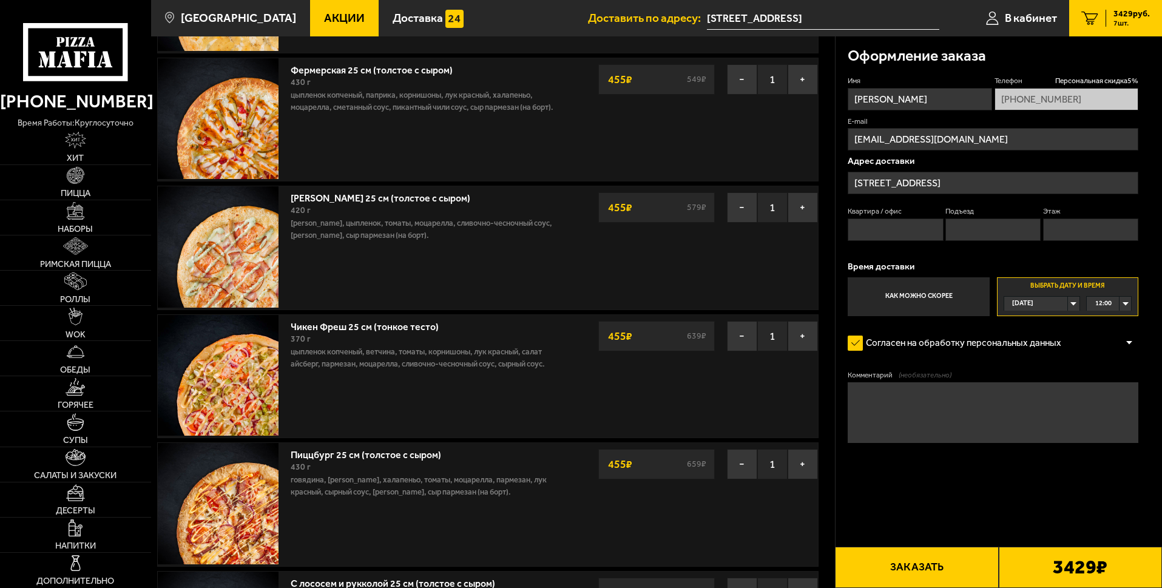
scroll to position [303, 0]
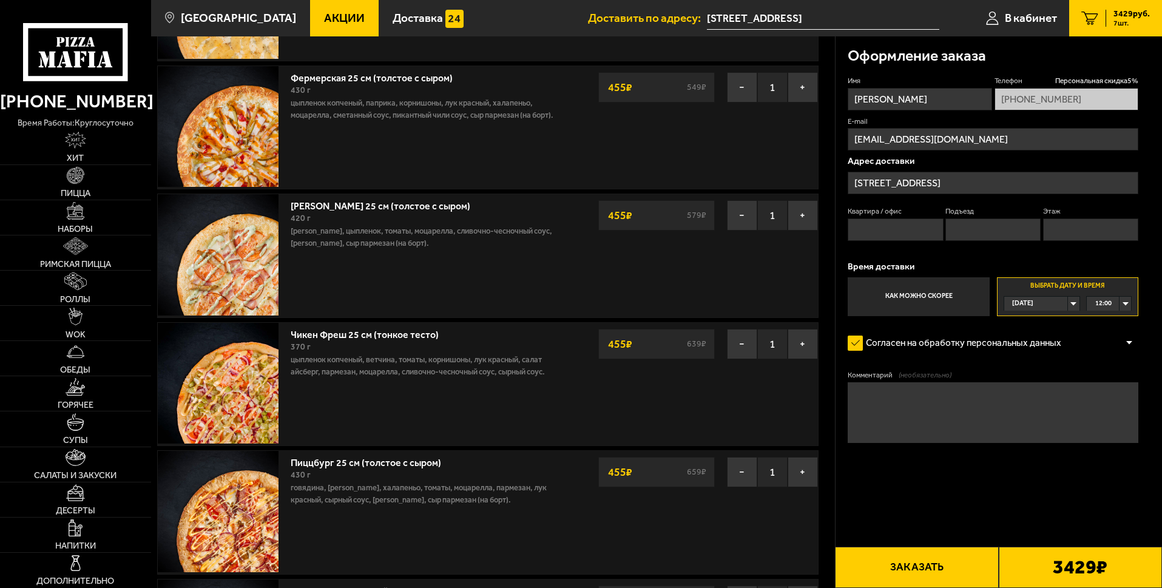
click at [324, 13] on span "Акции" at bounding box center [344, 18] width 41 height 12
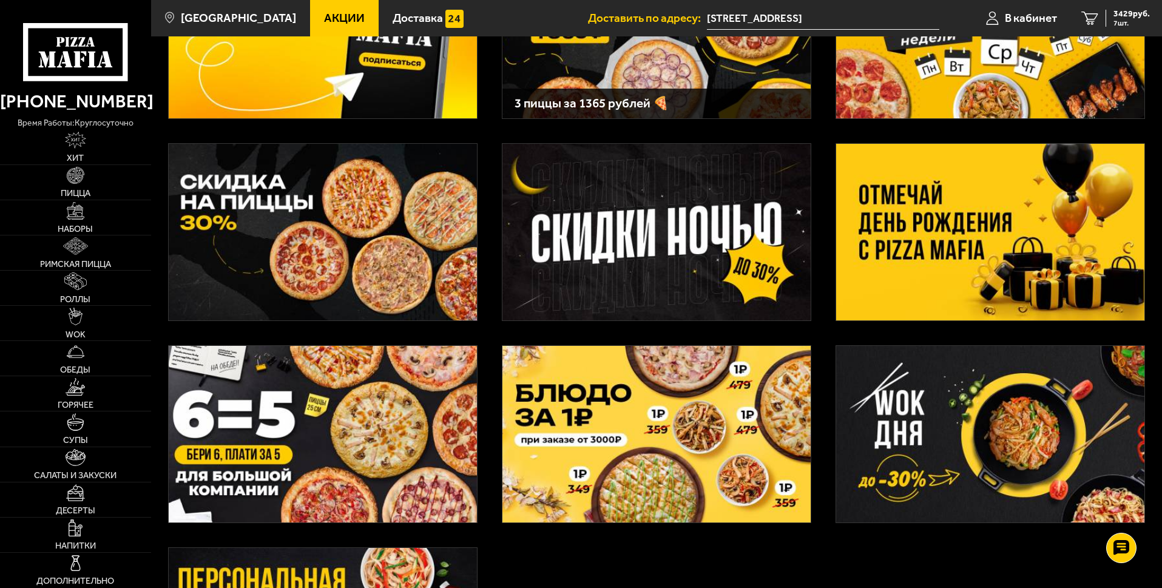
scroll to position [182, 0]
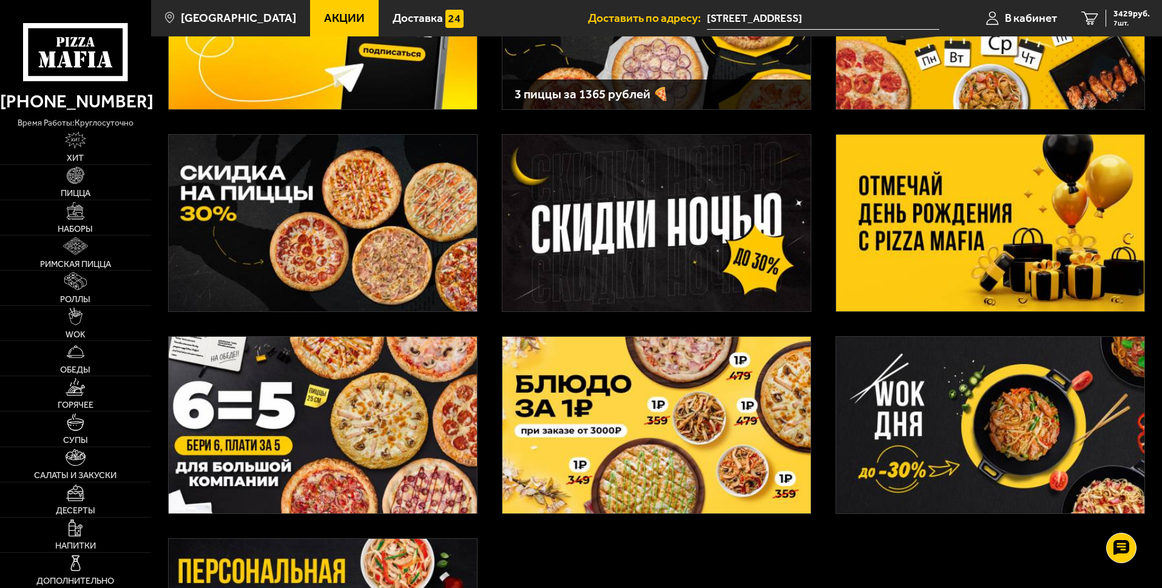
click at [308, 429] on img at bounding box center [323, 425] width 308 height 177
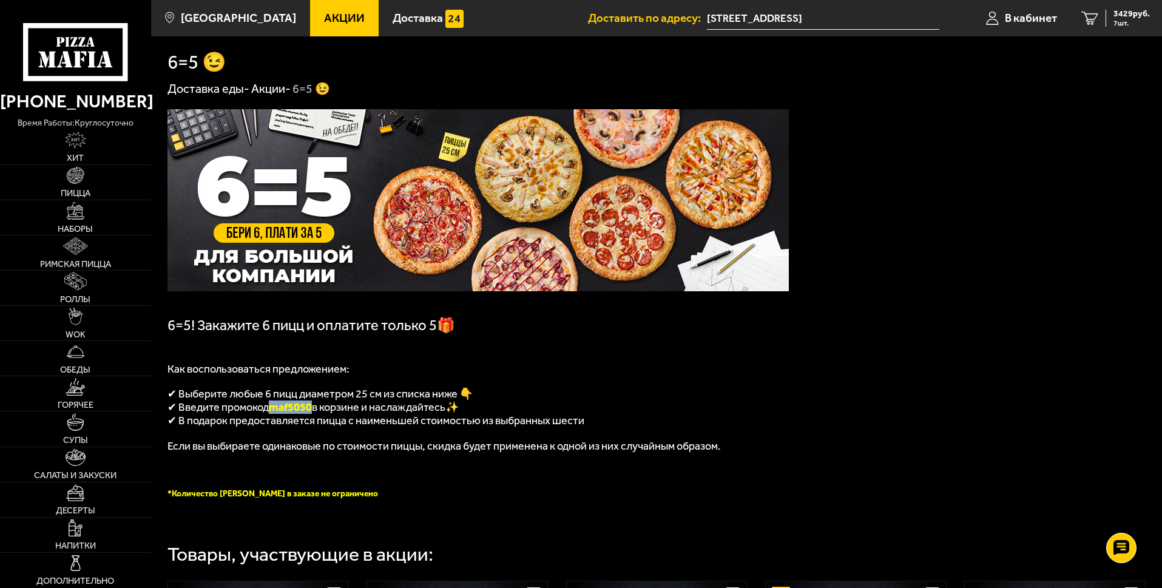
drag, startPoint x: 272, startPoint y: 412, endPoint x: 312, endPoint y: 411, distance: 40.7
click at [312, 411] on span "maf5050" at bounding box center [290, 406] width 43 height 13
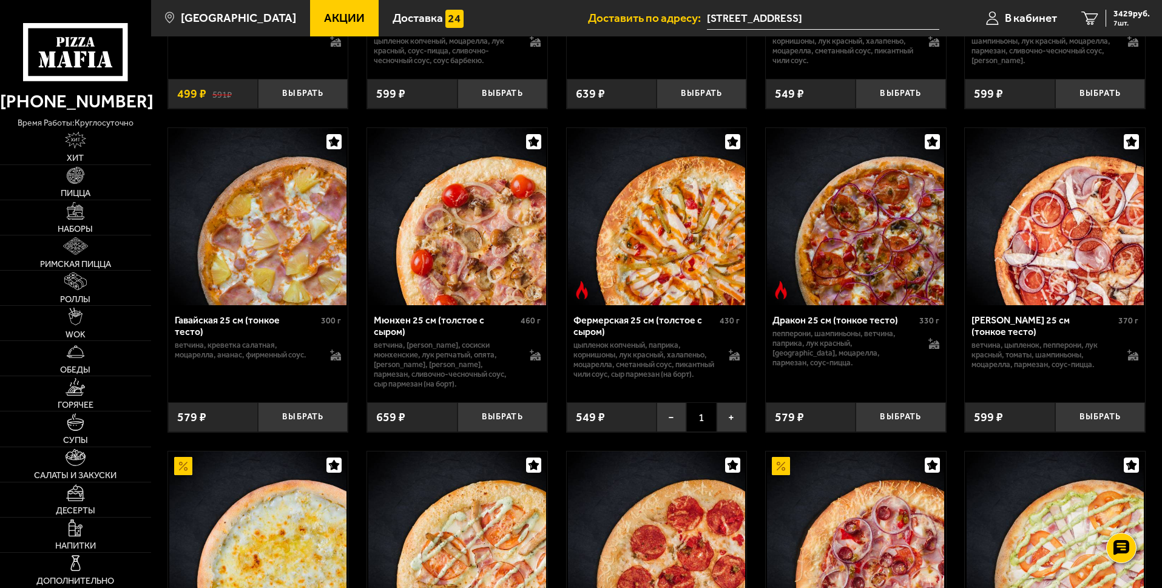
scroll to position [1396, 0]
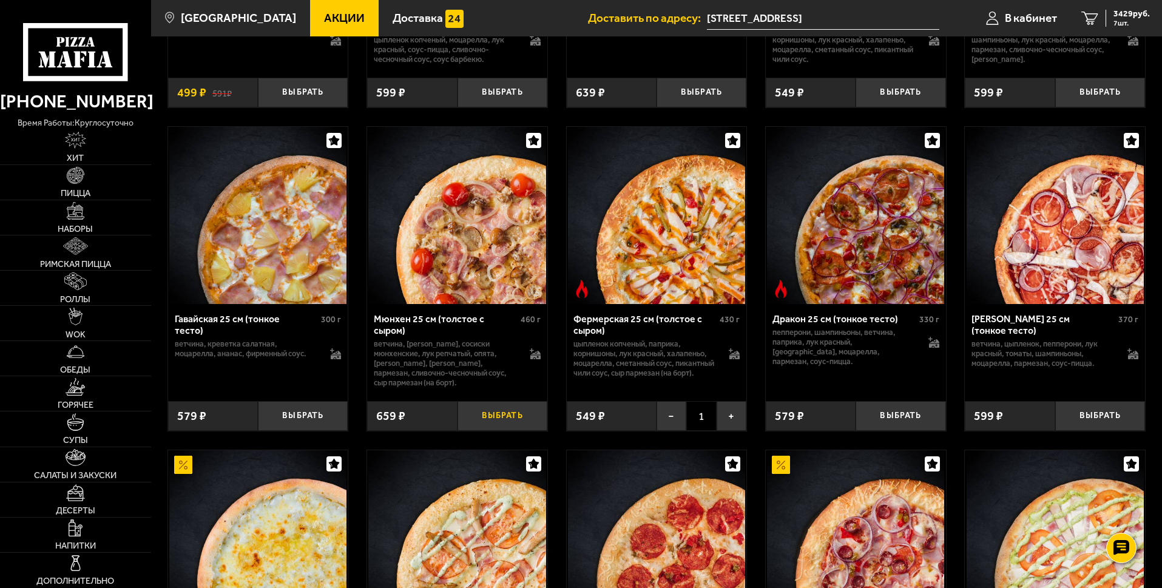
click at [507, 431] on button "Выбрать" at bounding box center [502, 416] width 90 height 30
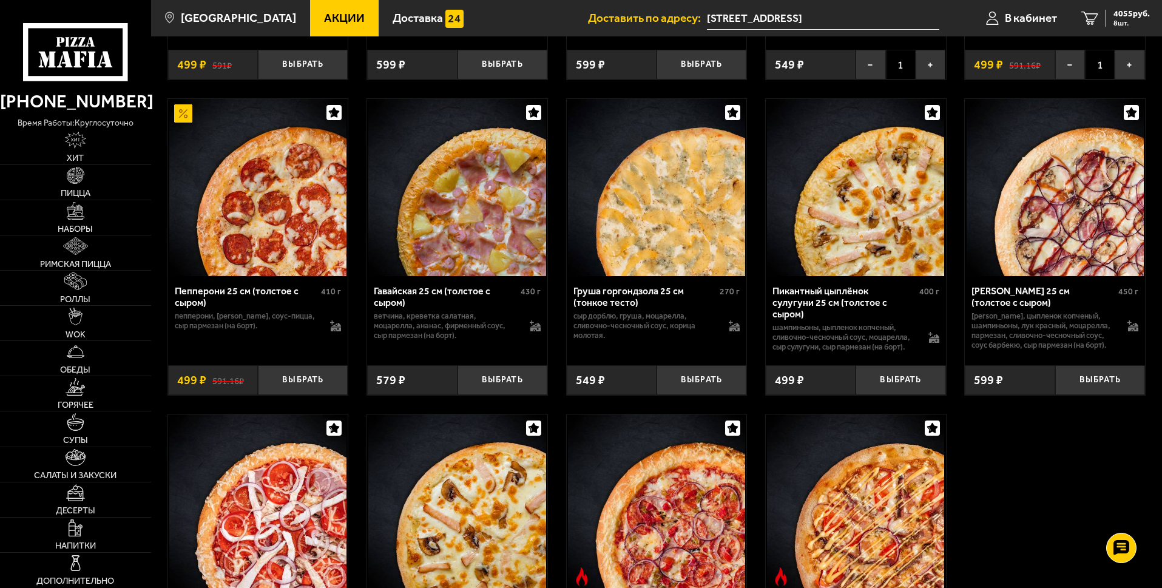
scroll to position [2234, 0]
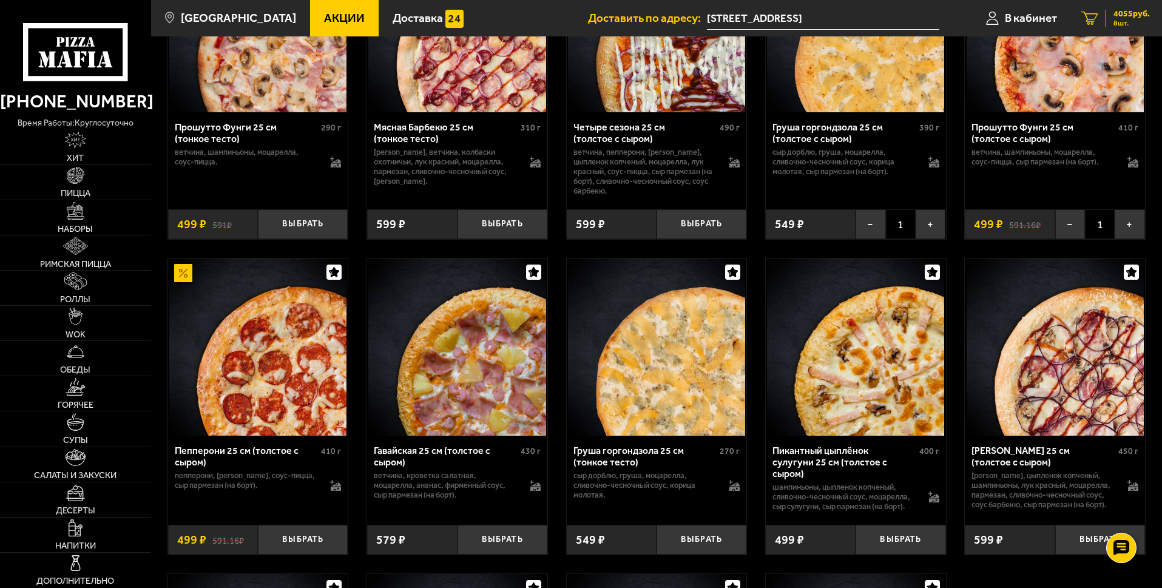
click at [1092, 18] on icon "8" at bounding box center [1089, 19] width 17 height 14
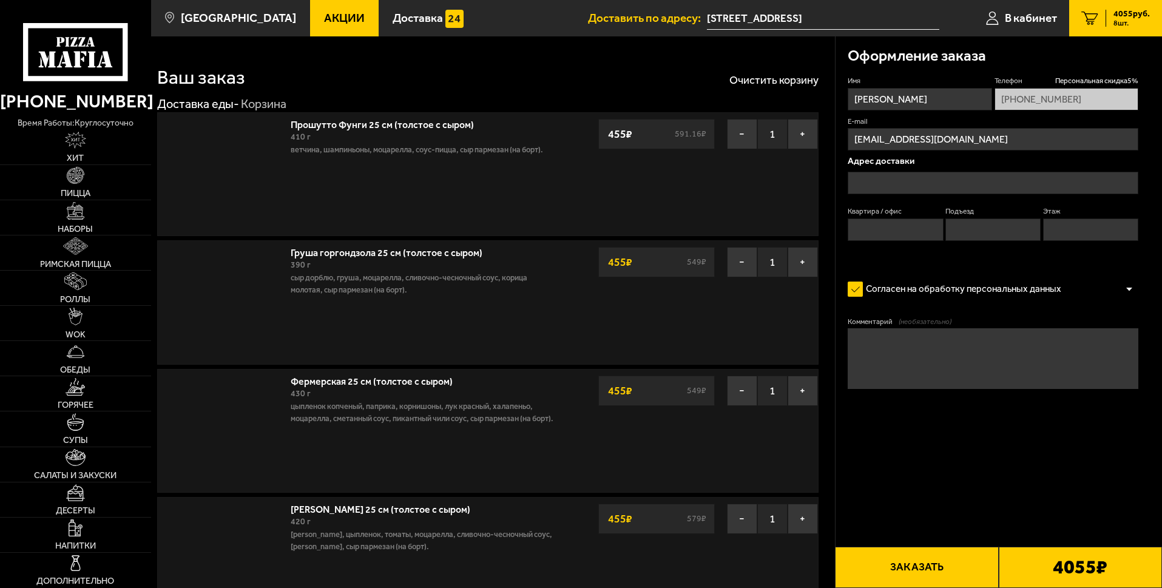
type input "[STREET_ADDRESS]"
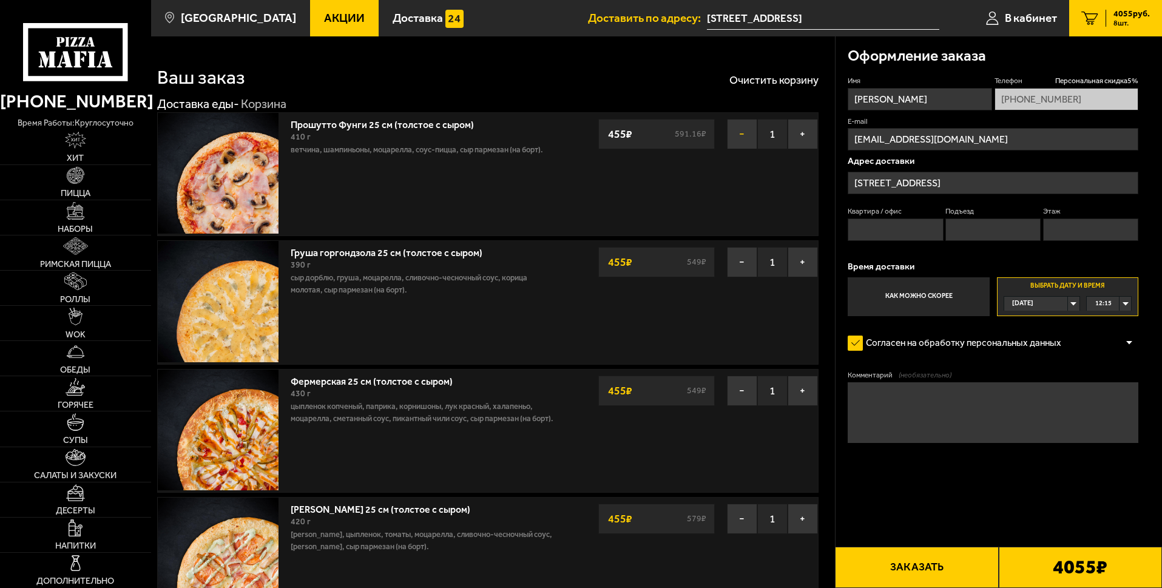
click at [743, 136] on button "−" at bounding box center [742, 134] width 30 height 30
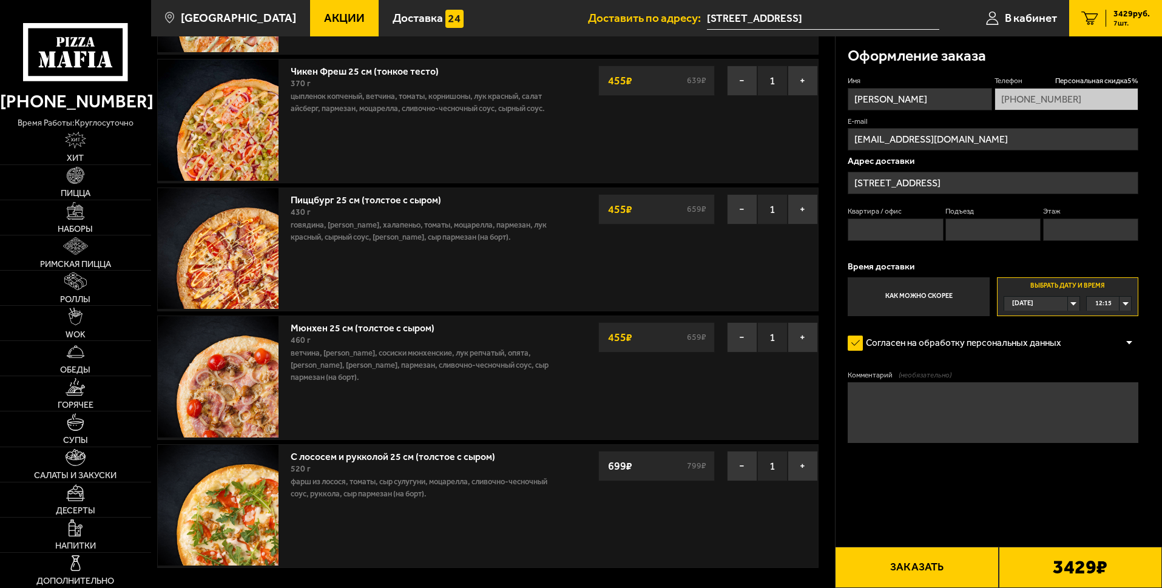
scroll to position [485, 0]
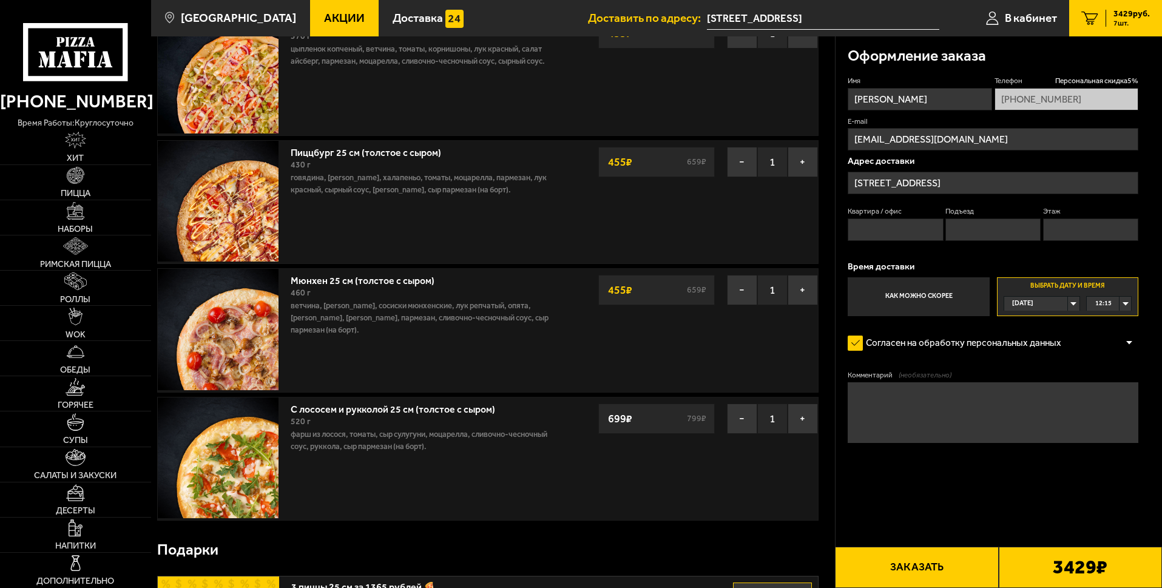
click at [964, 414] on textarea "Комментарий (необязательно)" at bounding box center [993, 412] width 291 height 61
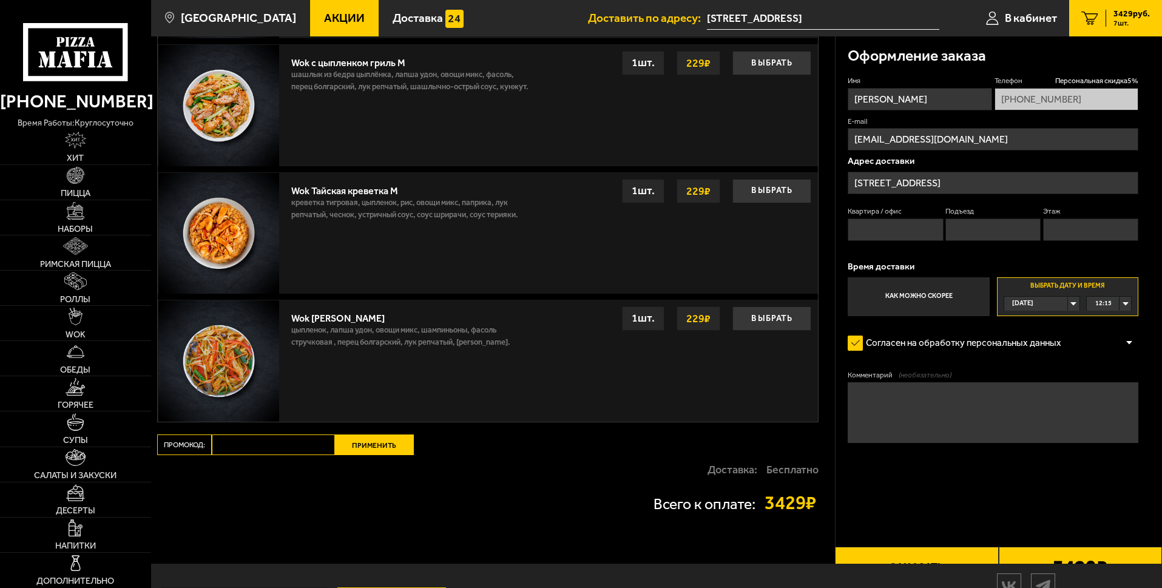
scroll to position [1749, 0]
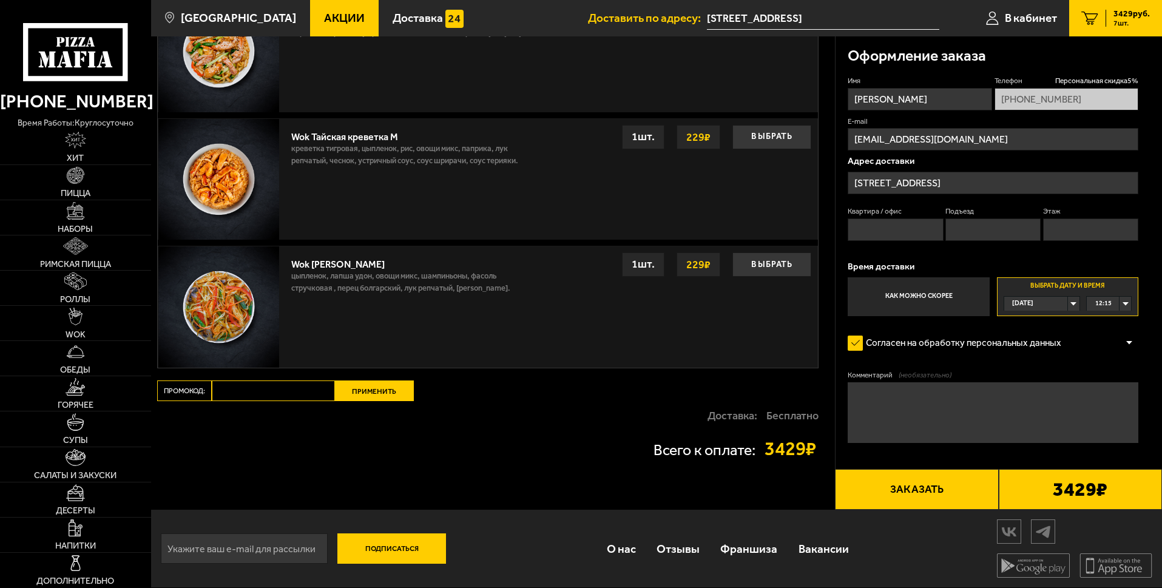
paste textarea "[STREET_ADDRESS][PERSON_NAME],"
drag, startPoint x: 925, startPoint y: 394, endPoint x: 860, endPoint y: 388, distance: 65.2
click at [871, 388] on textarea "[STREET_ADDRESS][PERSON_NAME]," at bounding box center [993, 412] width 291 height 61
drag, startPoint x: 859, startPoint y: 388, endPoint x: 852, endPoint y: 388, distance: 7.3
click at [852, 388] on textarea "[STREET_ADDRESS][PERSON_NAME]," at bounding box center [993, 412] width 291 height 61
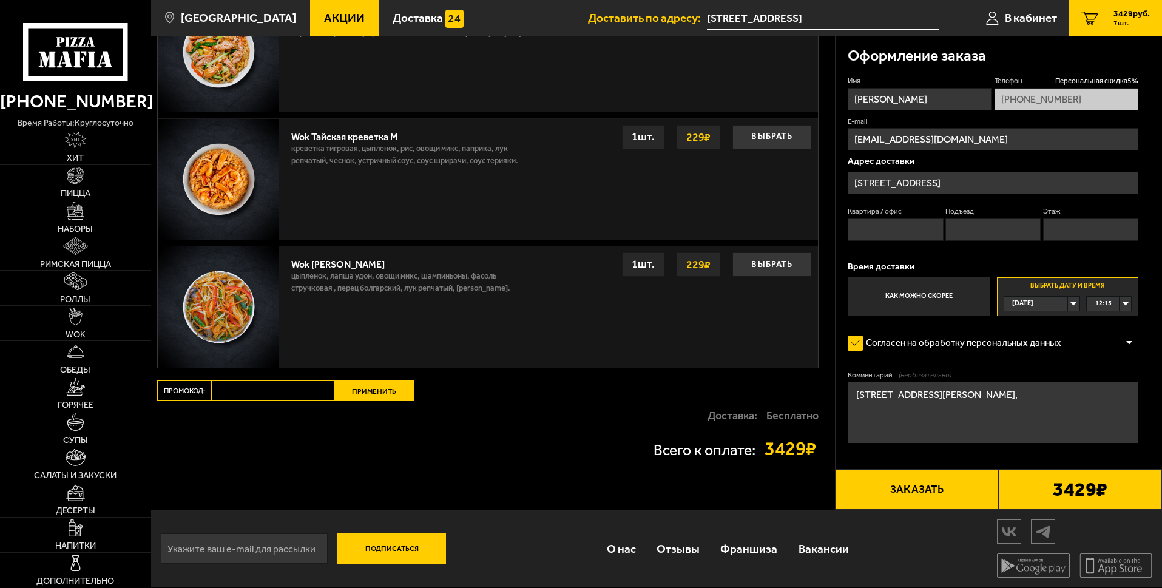
click at [851, 388] on textarea "[STREET_ADDRESS][PERSON_NAME]," at bounding box center [993, 412] width 291 height 61
click at [922, 393] on textarea "[STREET_ADDRESS][PERSON_NAME]," at bounding box center [993, 412] width 291 height 61
type textarea "у"
click at [1128, 339] on div at bounding box center [1129, 343] width 18 height 9
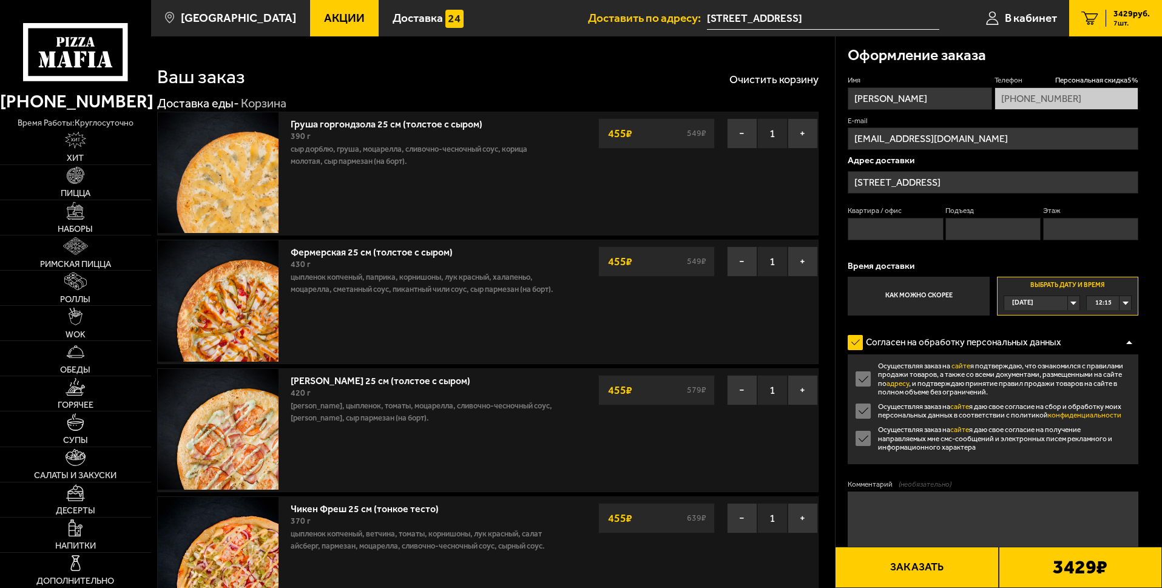
scroll to position [0, 0]
click at [324, 15] on span "Акции" at bounding box center [344, 18] width 41 height 12
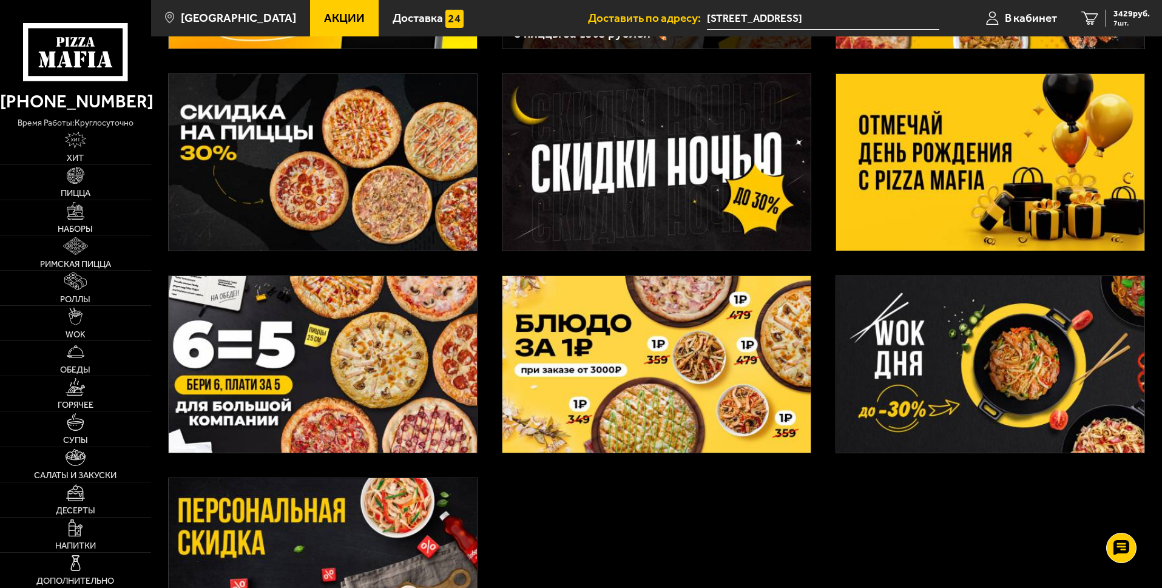
click at [311, 400] on img at bounding box center [323, 364] width 308 height 177
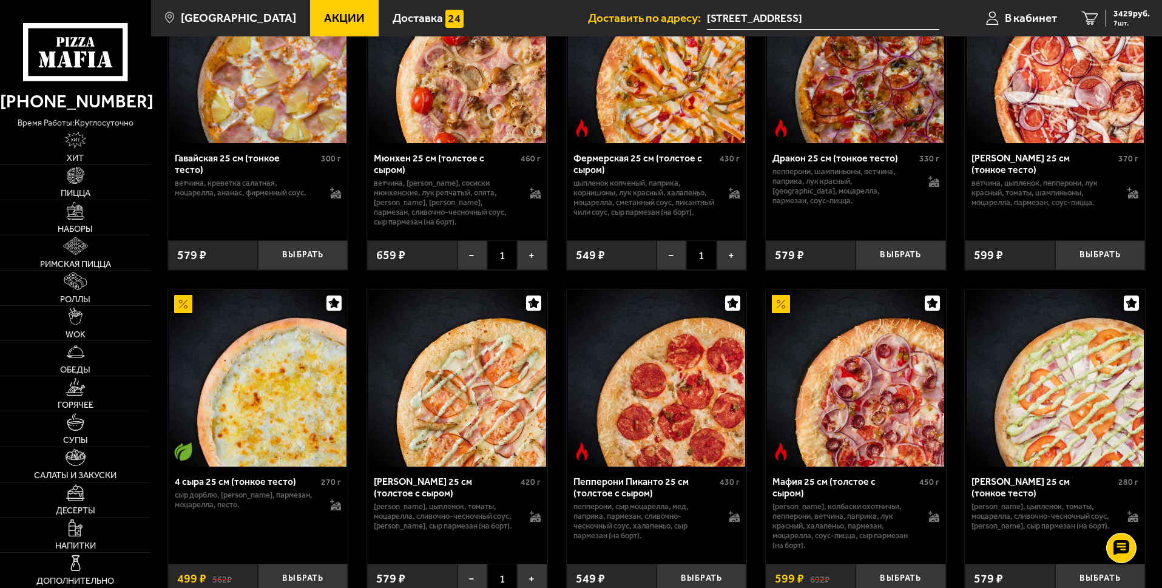
scroll to position [1578, 0]
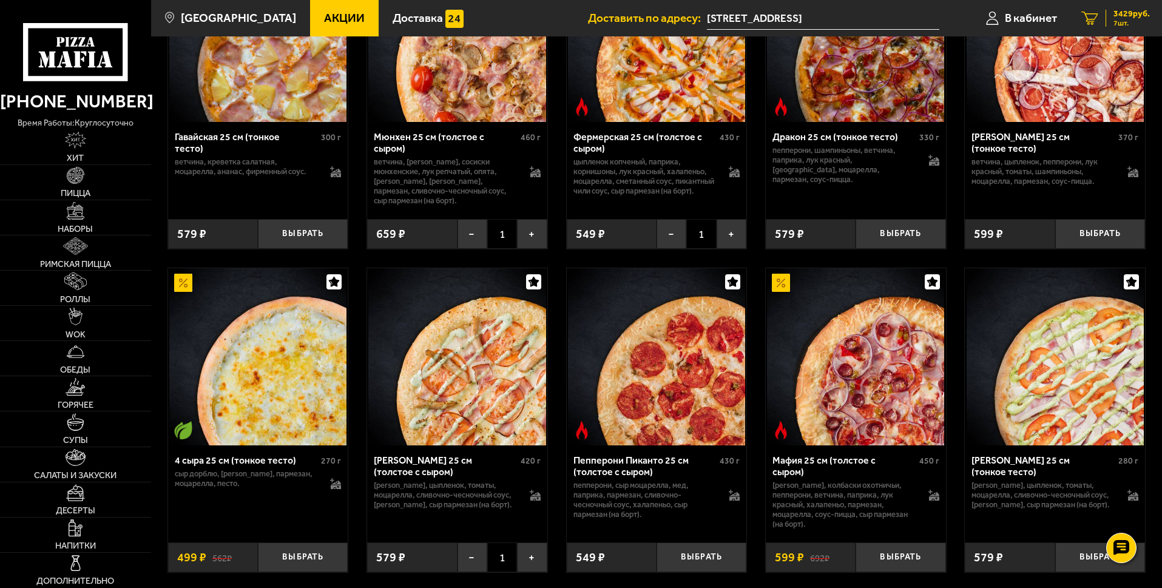
click at [1089, 15] on icon "7" at bounding box center [1089, 19] width 17 height 14
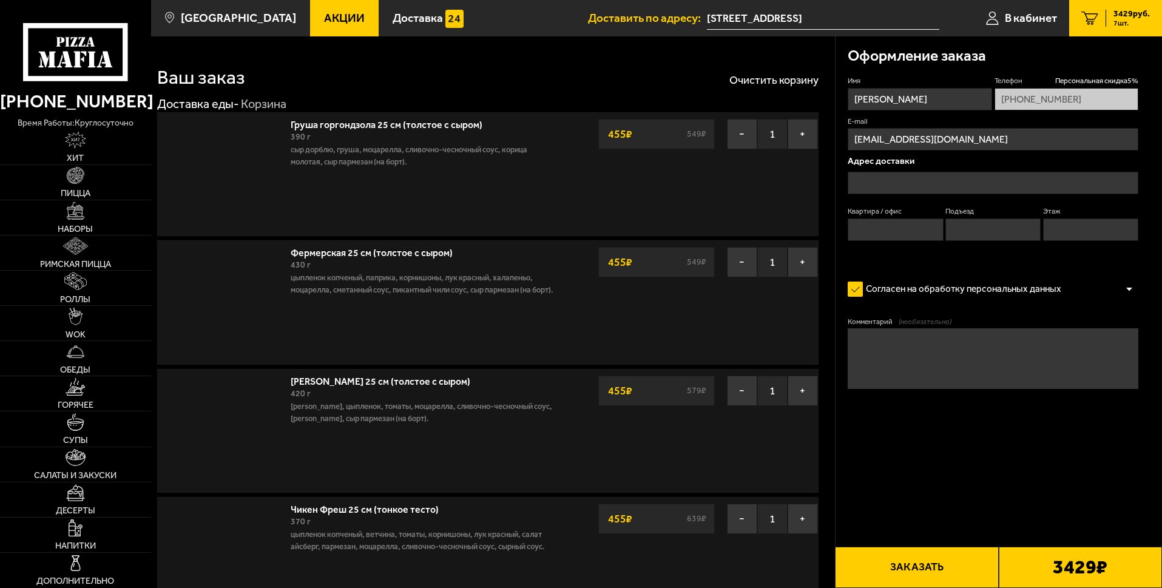
type input "[STREET_ADDRESS]"
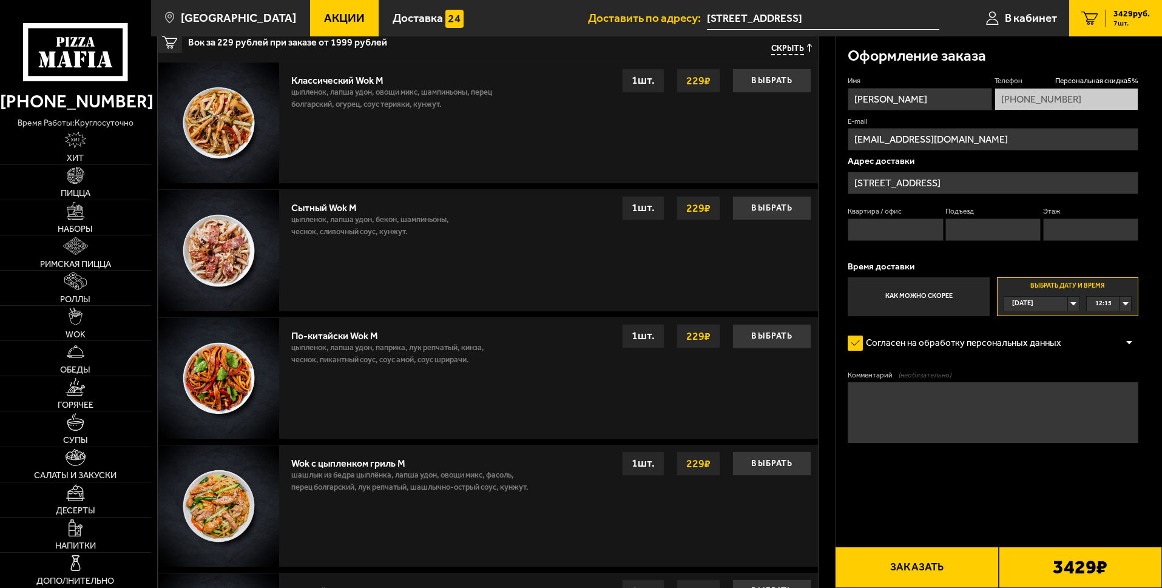
scroll to position [1396, 0]
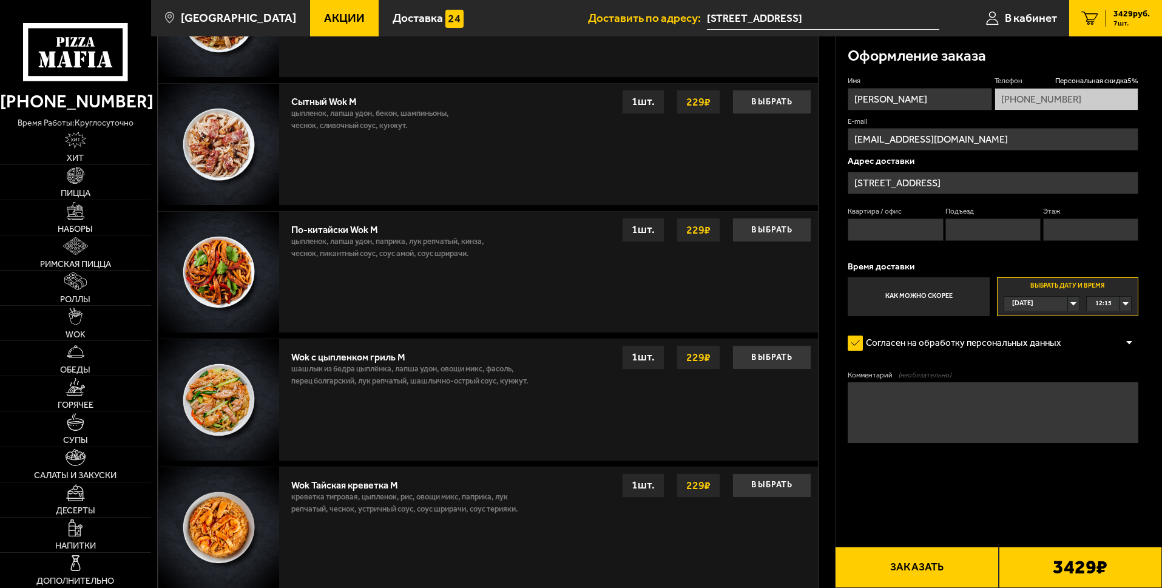
click at [906, 566] on button "Заказать" at bounding box center [916, 567] width 163 height 41
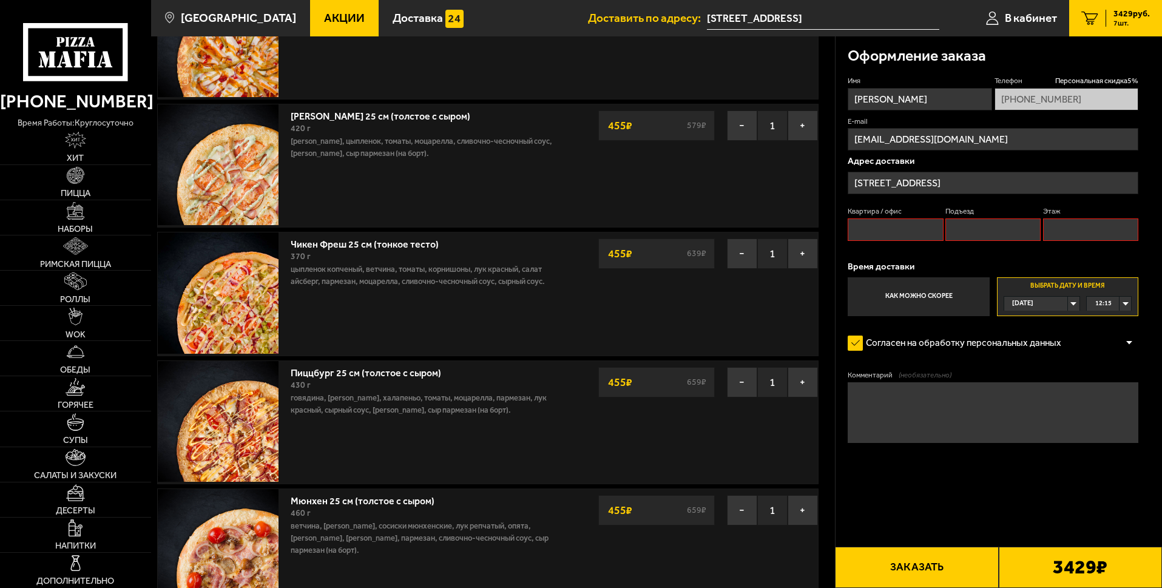
scroll to position [103, 0]
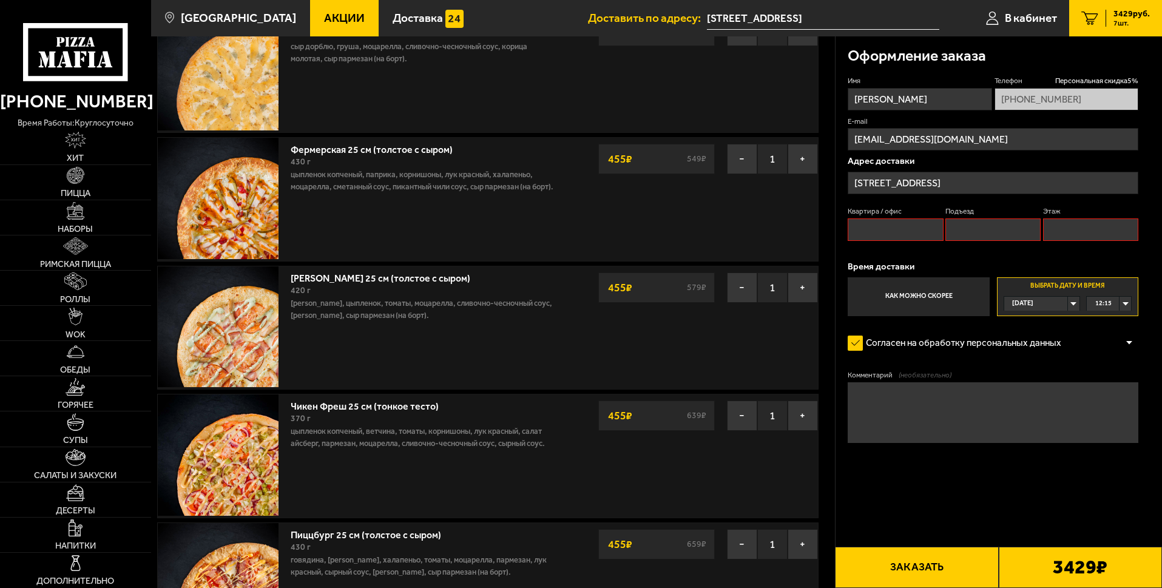
click at [869, 224] on input "Квартира / офис" at bounding box center [895, 229] width 95 height 22
click at [1078, 233] on input "Этаж" at bounding box center [1090, 229] width 95 height 22
type input "1"
click at [997, 222] on input "Подъезд" at bounding box center [992, 229] width 95 height 22
type input "1"
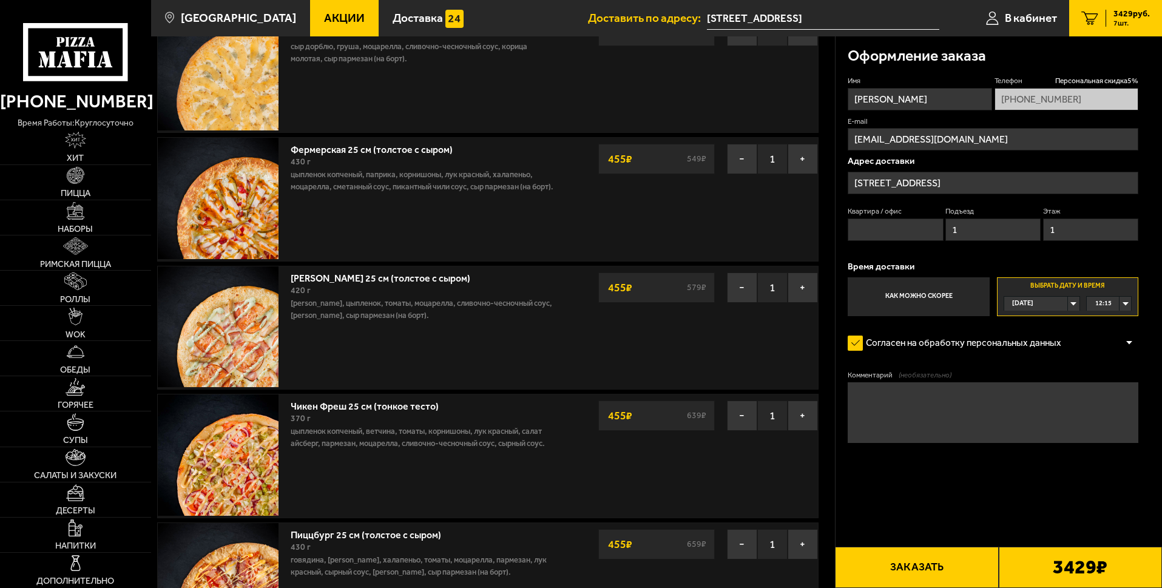
click at [884, 228] on input "Квартира / офис" at bounding box center [895, 229] width 95 height 22
type input "23"
click at [948, 180] on input "[STREET_ADDRESS]" at bounding box center [993, 183] width 291 height 22
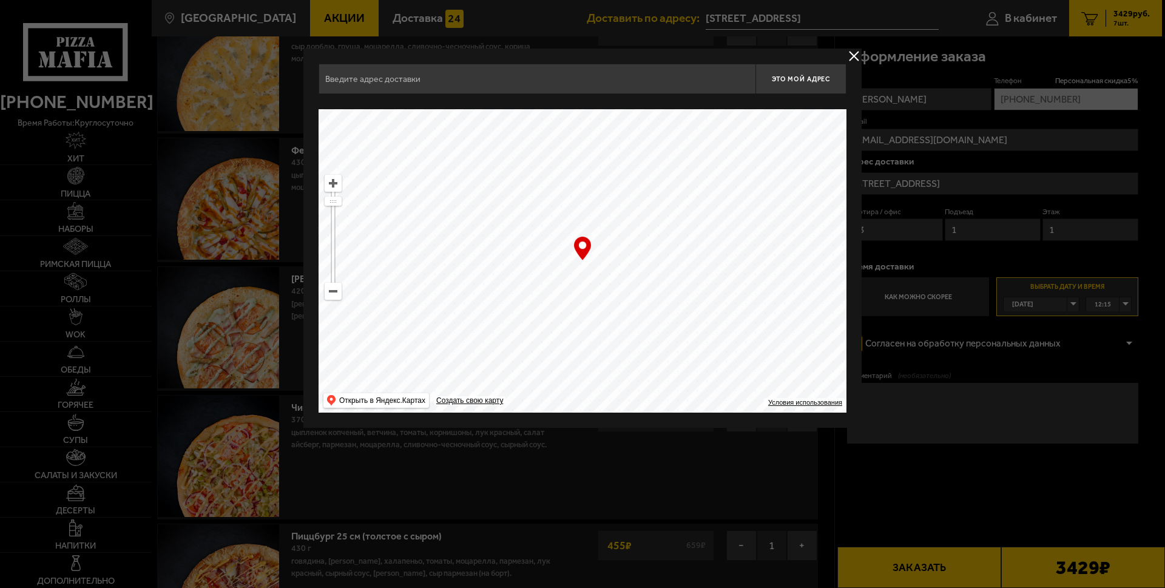
type input "[STREET_ADDRESS]"
click at [956, 180] on div at bounding box center [582, 294] width 1165 height 588
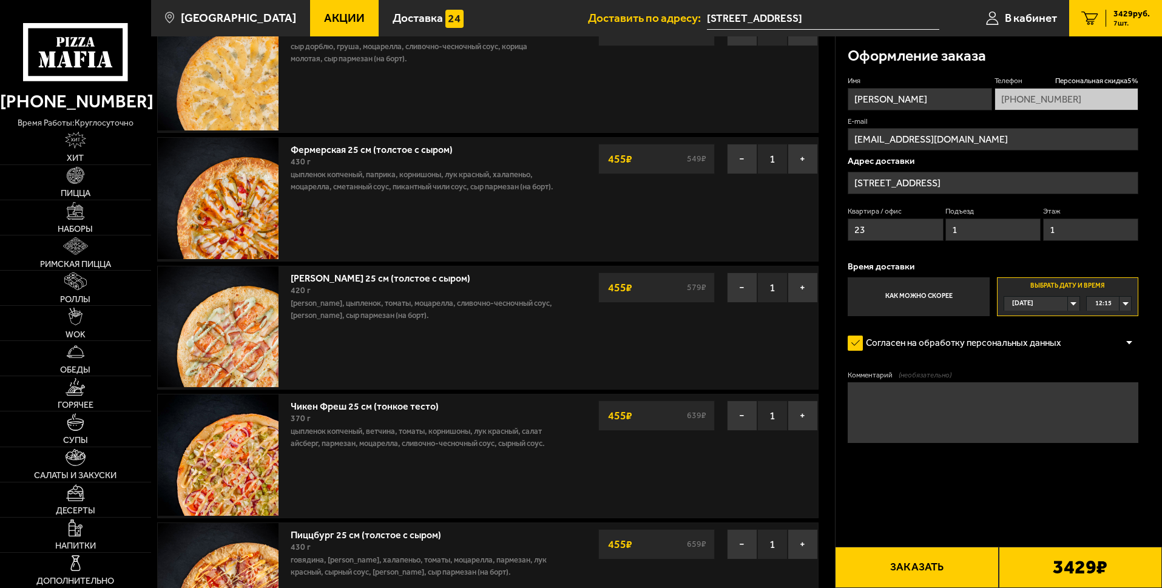
click at [914, 564] on button "Заказать" at bounding box center [916, 567] width 163 height 41
click at [1068, 301] on div "[DATE]" at bounding box center [1036, 304] width 64 height 14
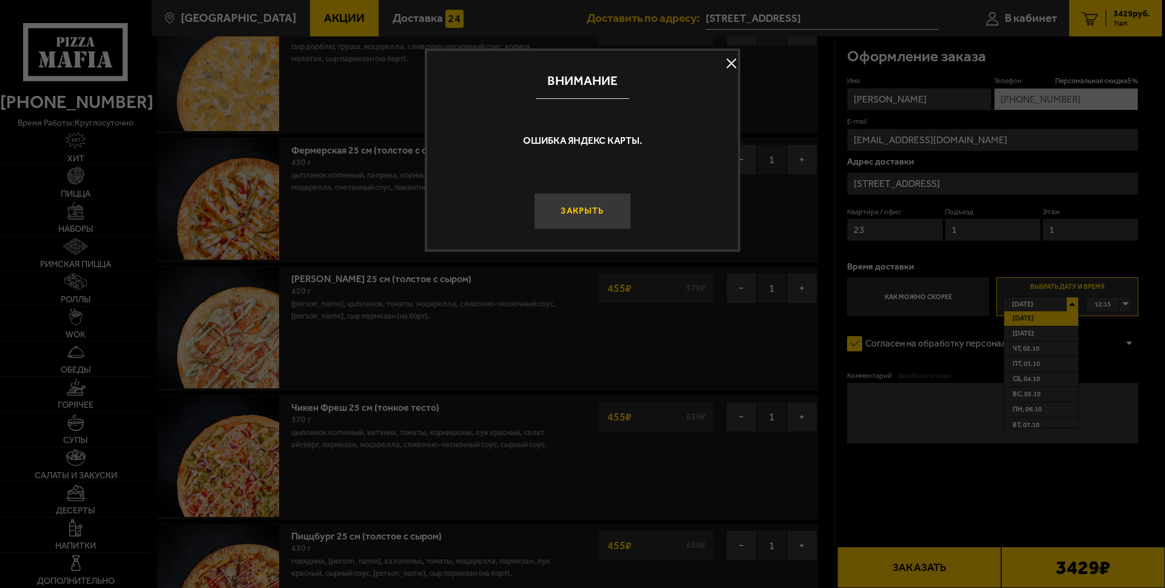
click at [578, 208] on button "Закрыть" at bounding box center [582, 211] width 97 height 36
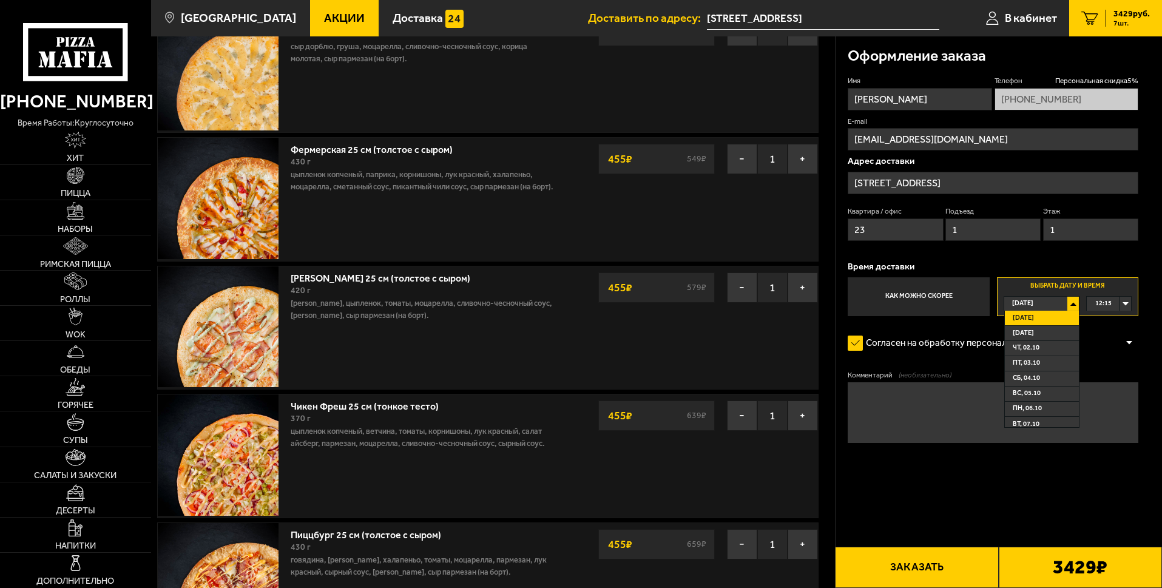
click at [1048, 314] on li "[DATE]" at bounding box center [1042, 318] width 74 height 15
click at [1124, 301] on div "12:15" at bounding box center [1109, 304] width 44 height 14
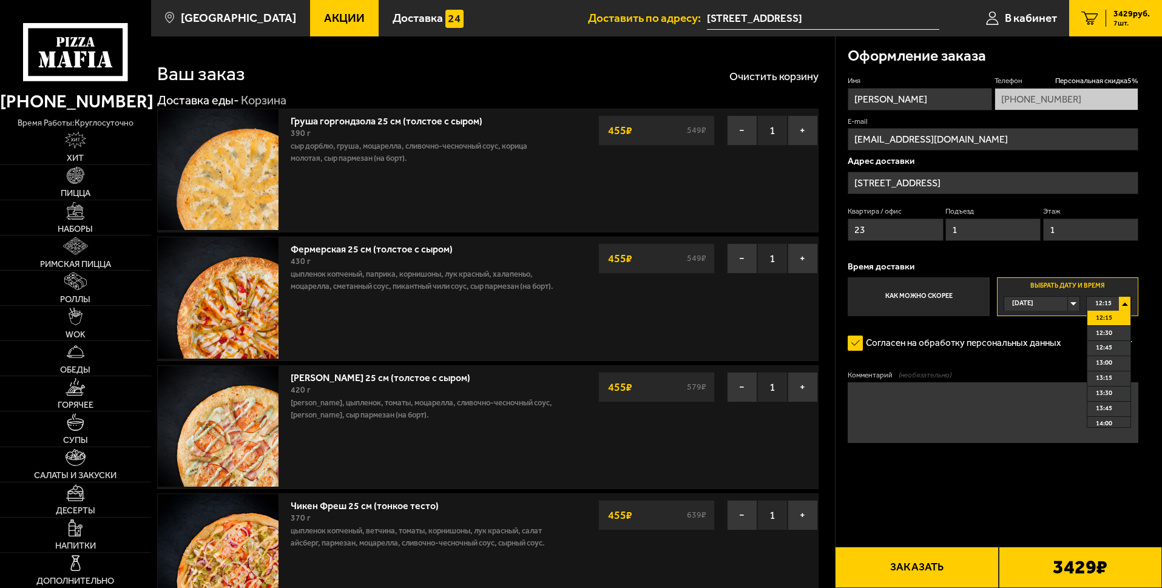
scroll to position [0, 0]
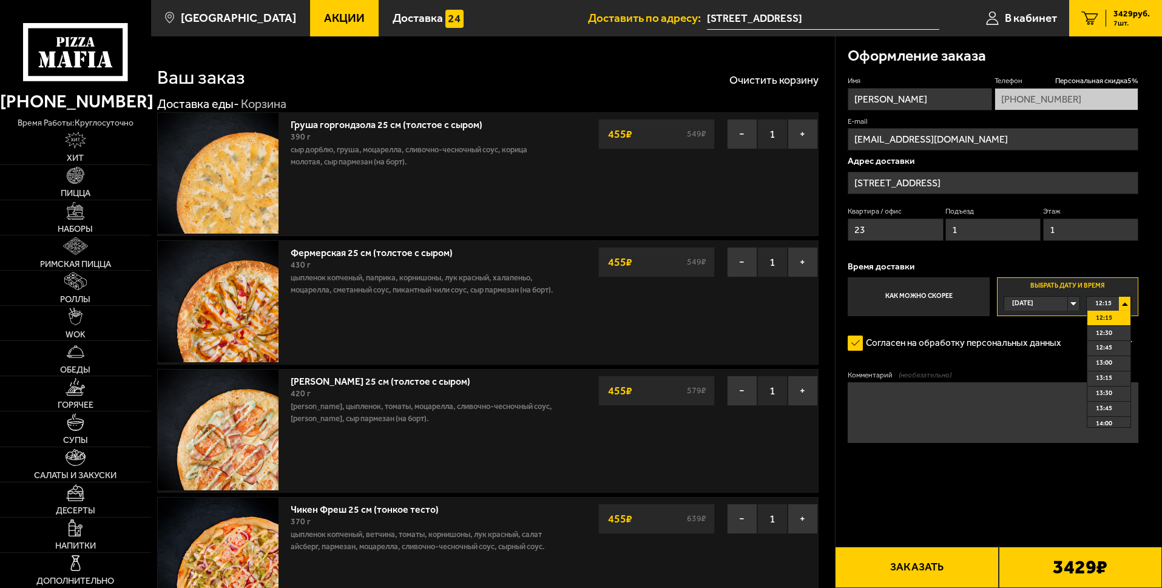
click at [999, 490] on form "Имя [PERSON_NAME] скидка 5 % [PHONE_NUMBER] E-mail [EMAIL_ADDRESS][DOMAIN_NAME]…" at bounding box center [993, 295] width 291 height 439
click at [1102, 303] on span "12:15" at bounding box center [1103, 304] width 16 height 14
click at [894, 568] on button "Заказать" at bounding box center [916, 567] width 163 height 41
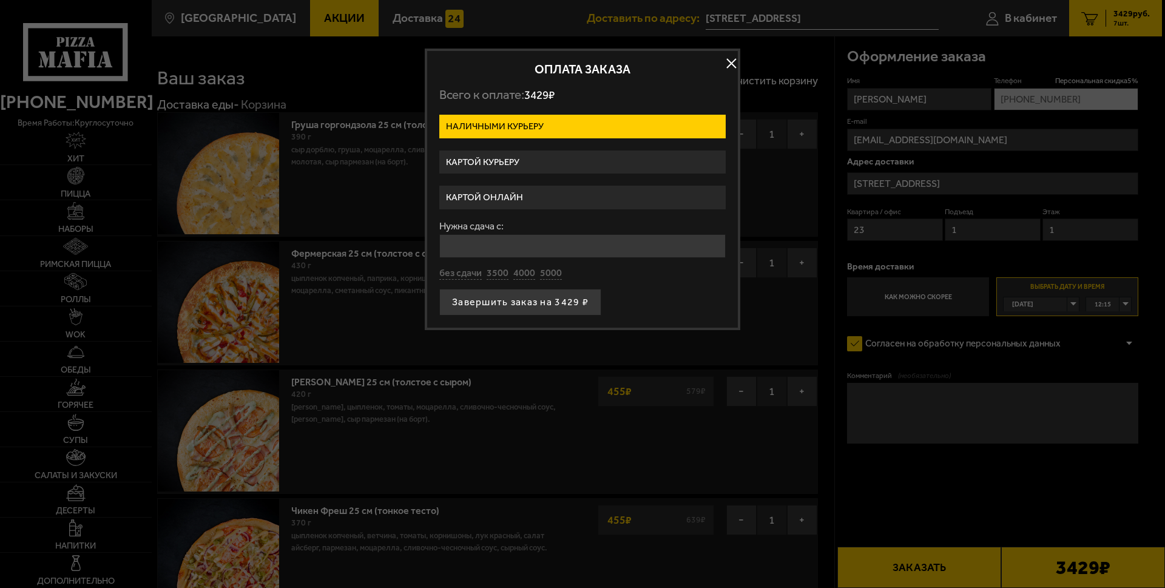
click at [510, 200] on label "Картой онлайн" at bounding box center [582, 198] width 286 height 24
click at [0, 0] on input "Картой онлайн" at bounding box center [0, 0] width 0 height 0
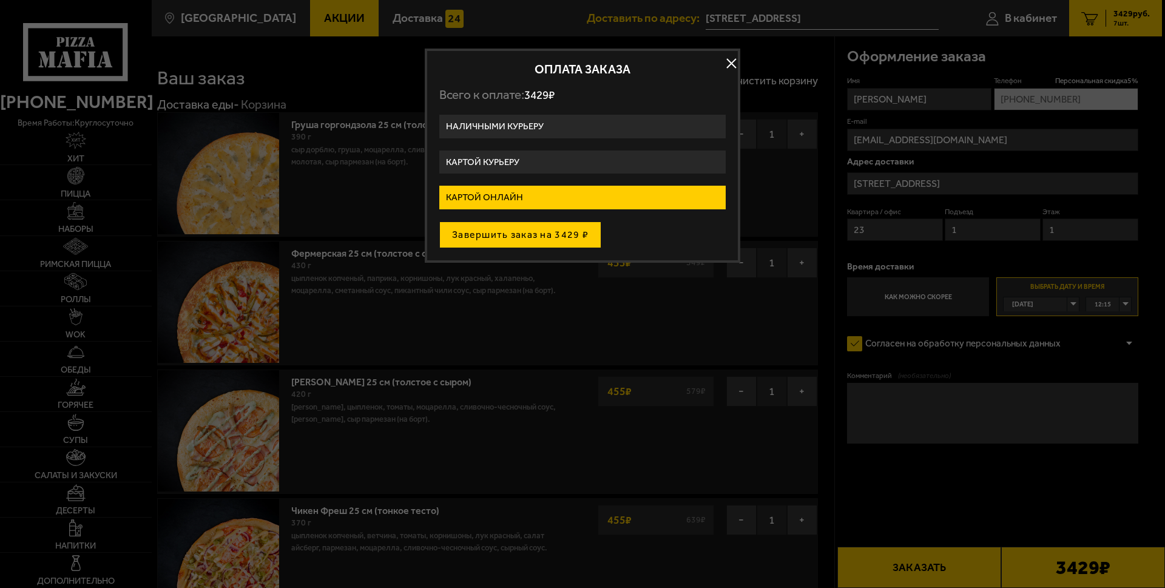
click at [541, 237] on button "Завершить заказ на 3429 ₽" at bounding box center [520, 234] width 162 height 27
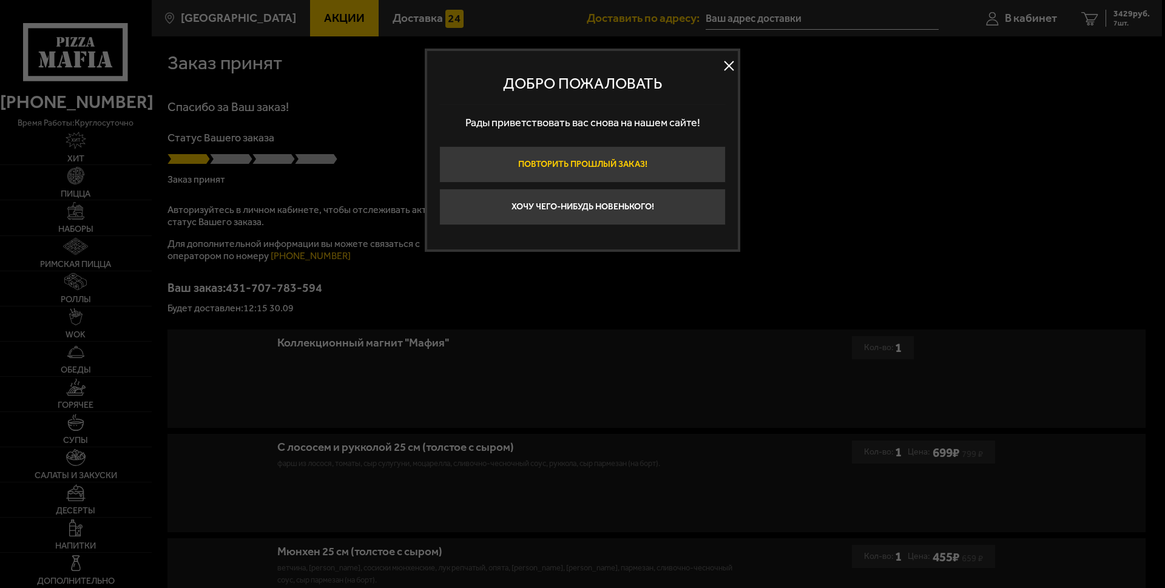
type input "[STREET_ADDRESS]"
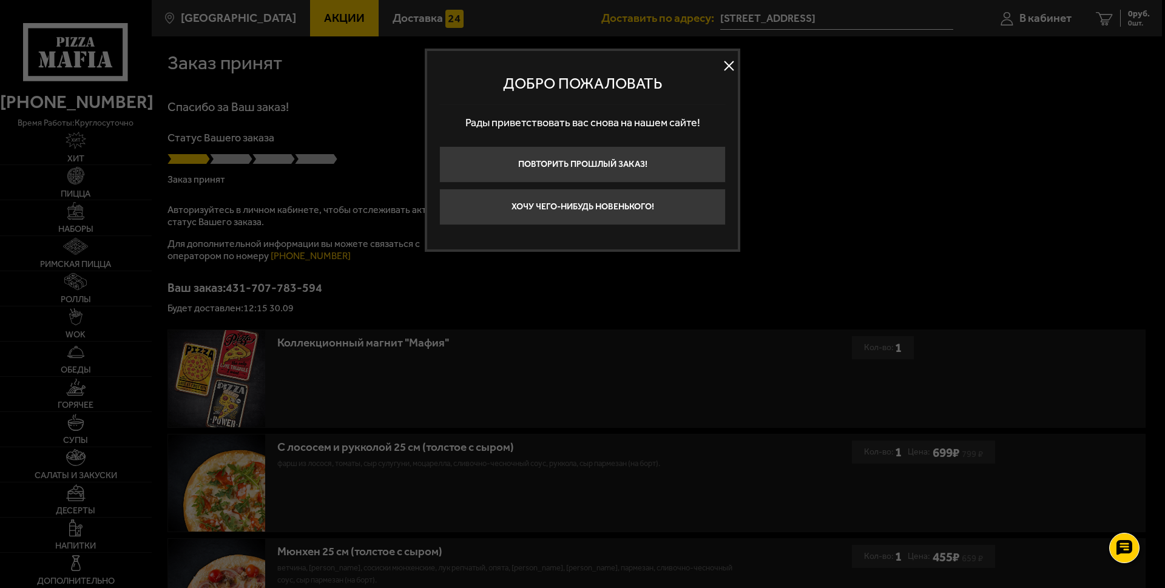
click at [725, 66] on button at bounding box center [729, 66] width 18 height 18
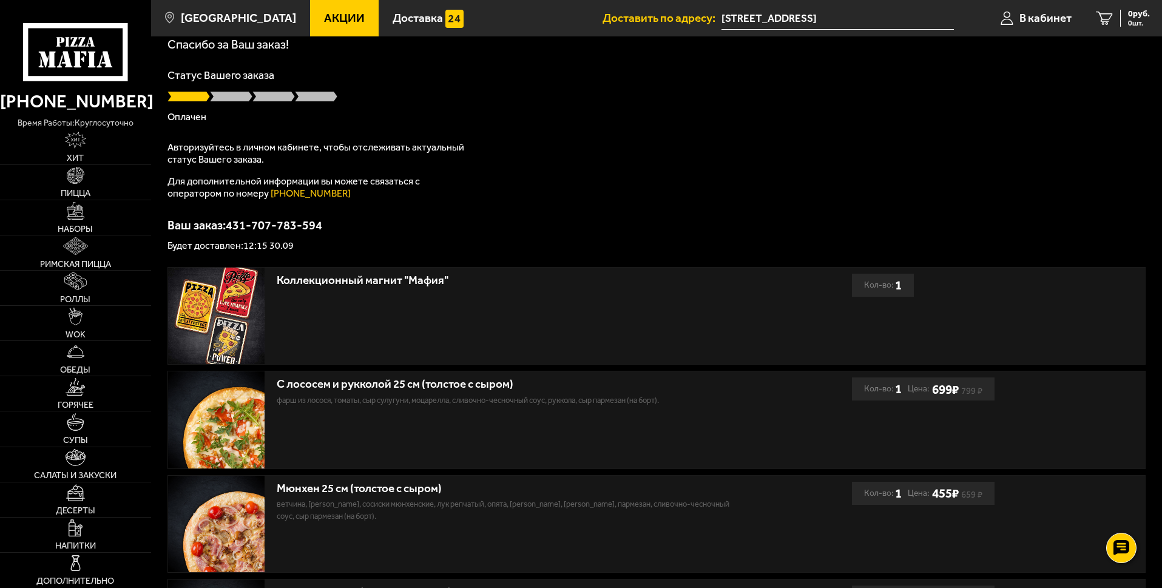
scroll to position [61, 0]
